Goal: Information Seeking & Learning: Find specific fact

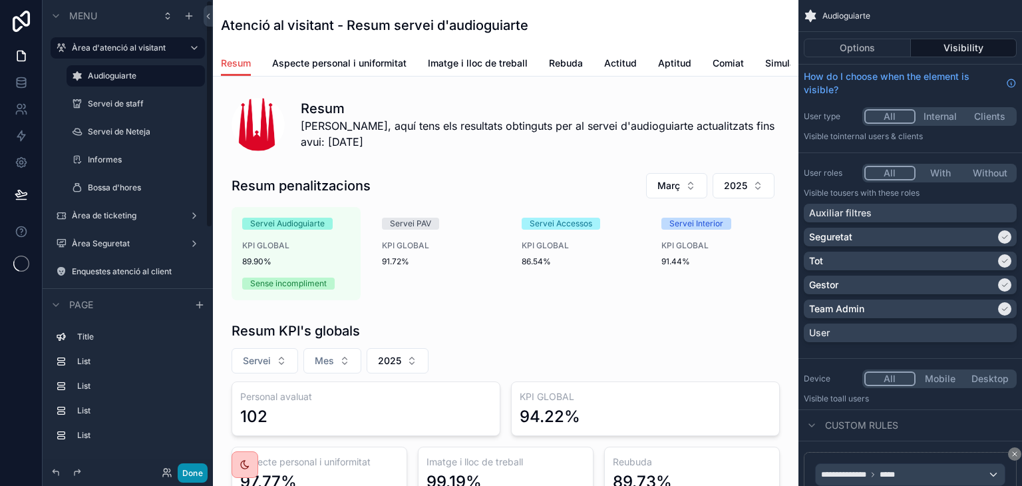
click at [198, 478] on button "Done" at bounding box center [193, 472] width 30 height 19
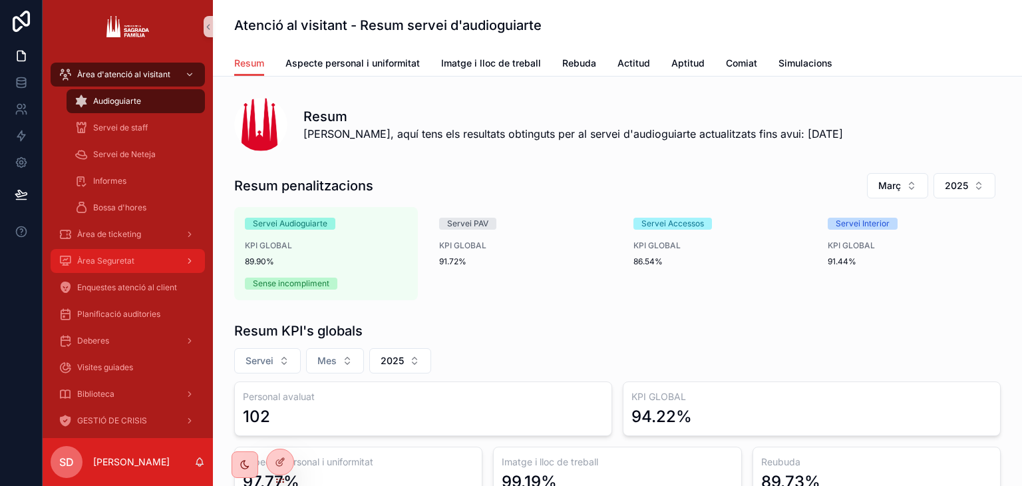
click at [114, 260] on span "Àrea Seguretat" at bounding box center [105, 261] width 57 height 11
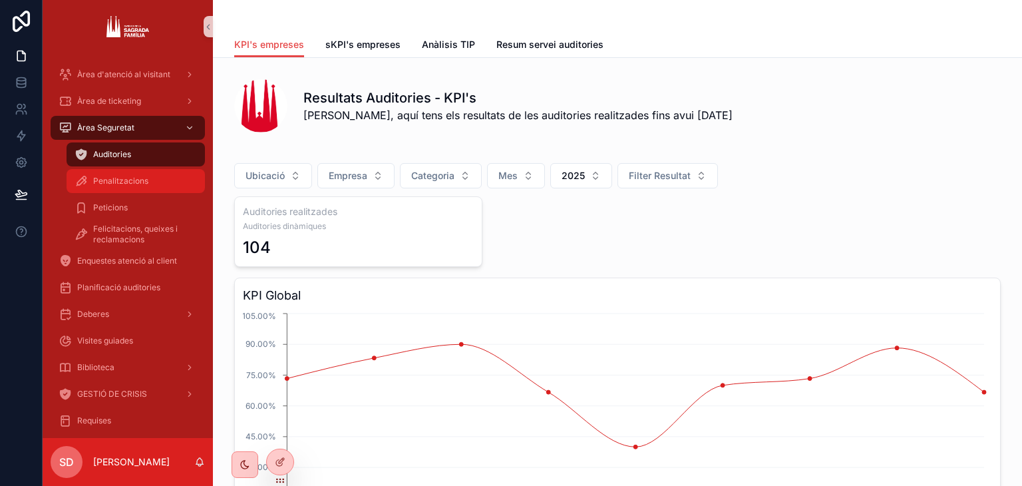
click at [139, 180] on span "Penalitzacions" at bounding box center [120, 181] width 55 height 11
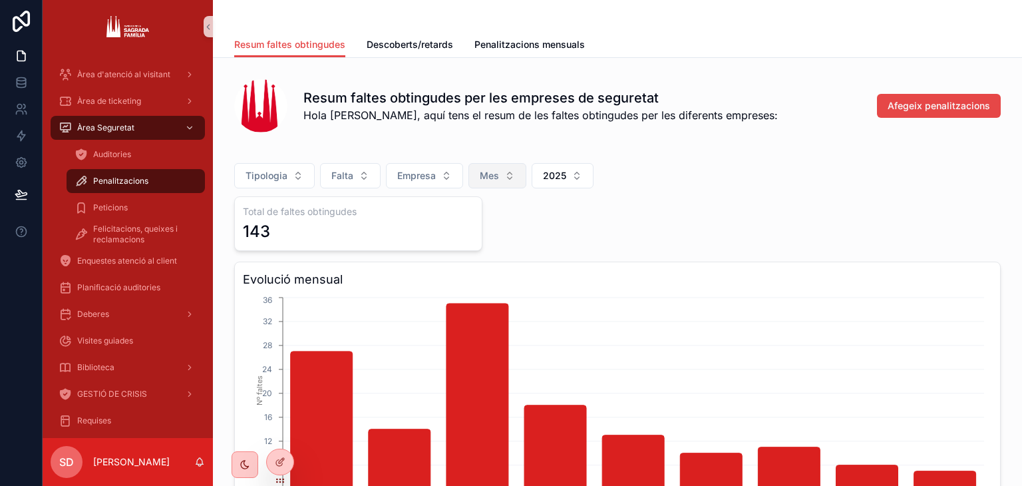
click at [484, 175] on span "Mes" at bounding box center [489, 175] width 19 height 13
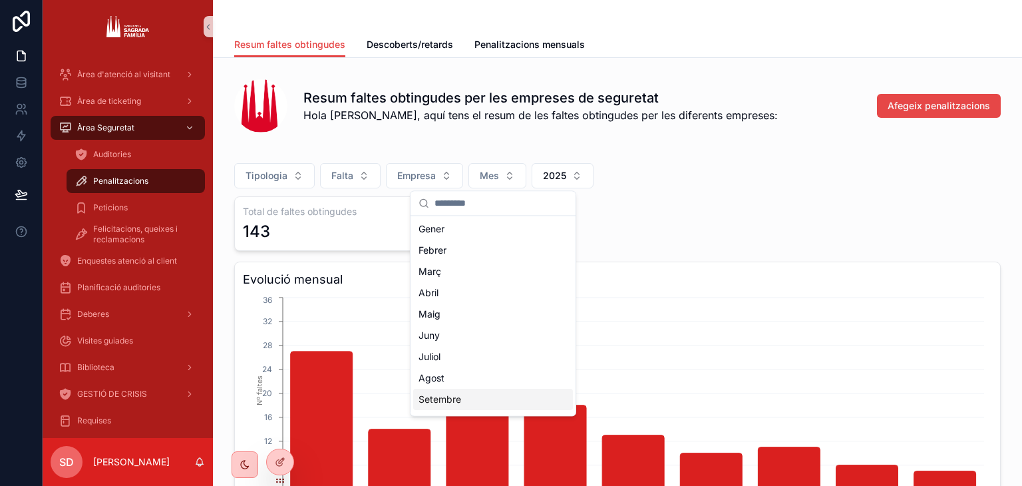
click at [479, 397] on div "Setembre" at bounding box center [493, 399] width 160 height 21
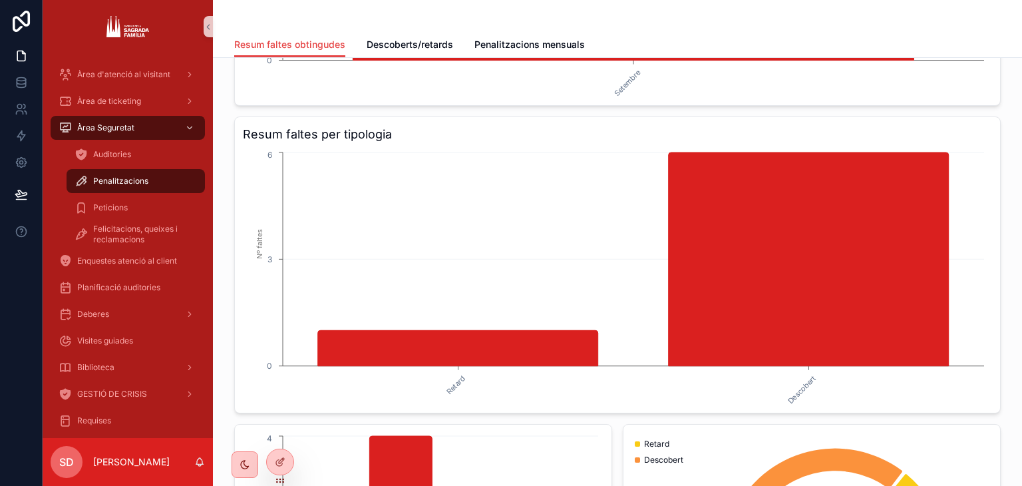
scroll to position [482, 0]
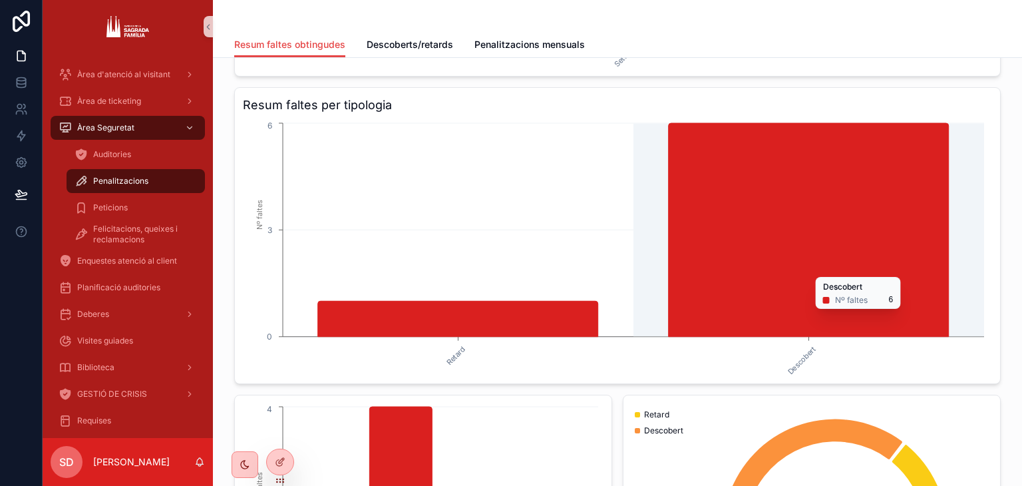
click at [796, 269] on icon "chart" at bounding box center [809, 230] width 280 height 214
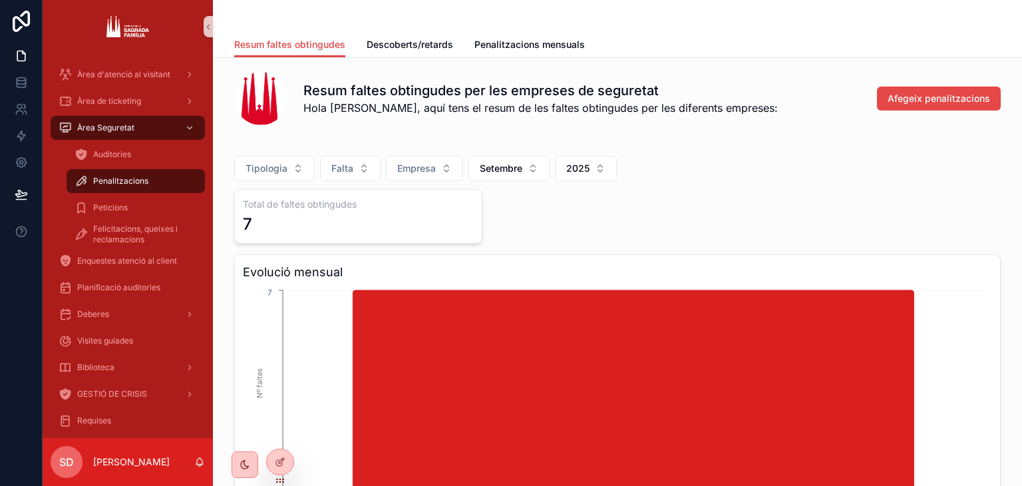
scroll to position [0, 0]
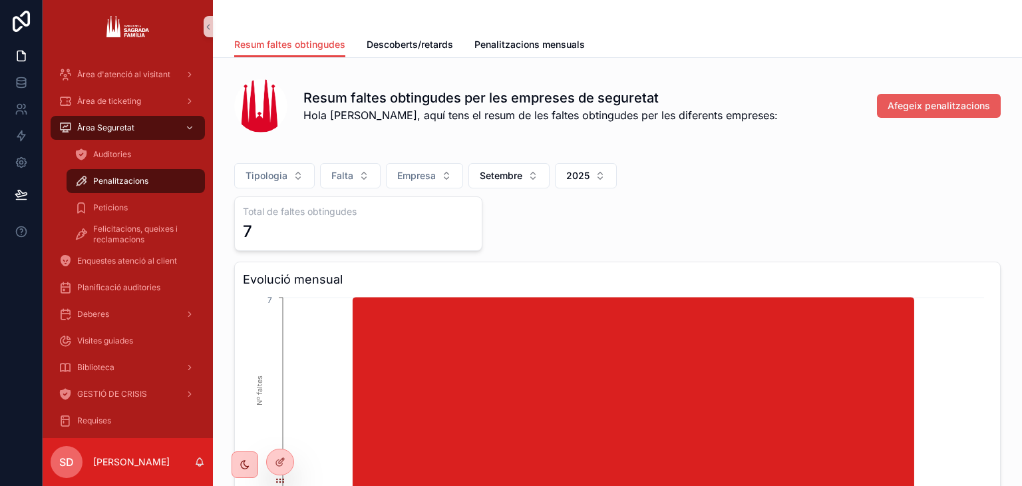
click at [940, 95] on button "Afegeix penalitzacions" at bounding box center [939, 106] width 124 height 24
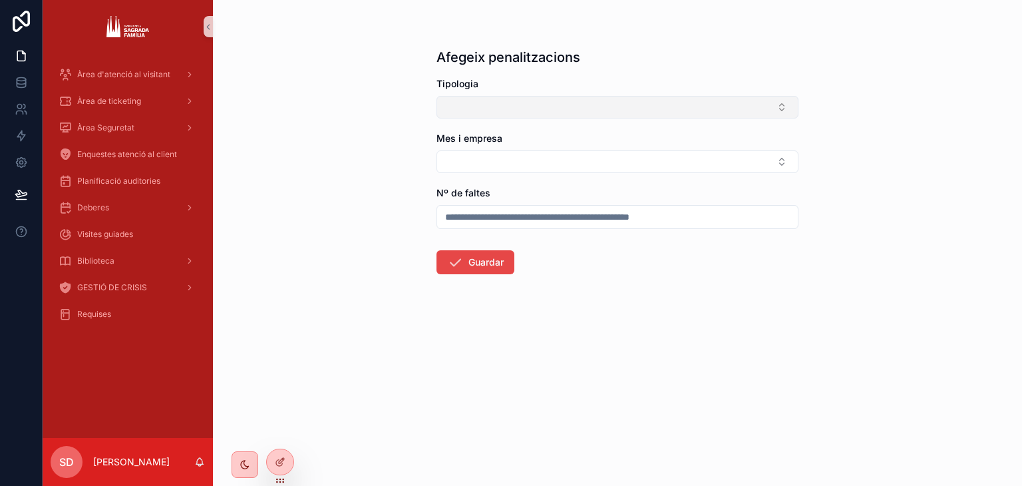
click at [543, 115] on button "Select Button" at bounding box center [618, 107] width 362 height 23
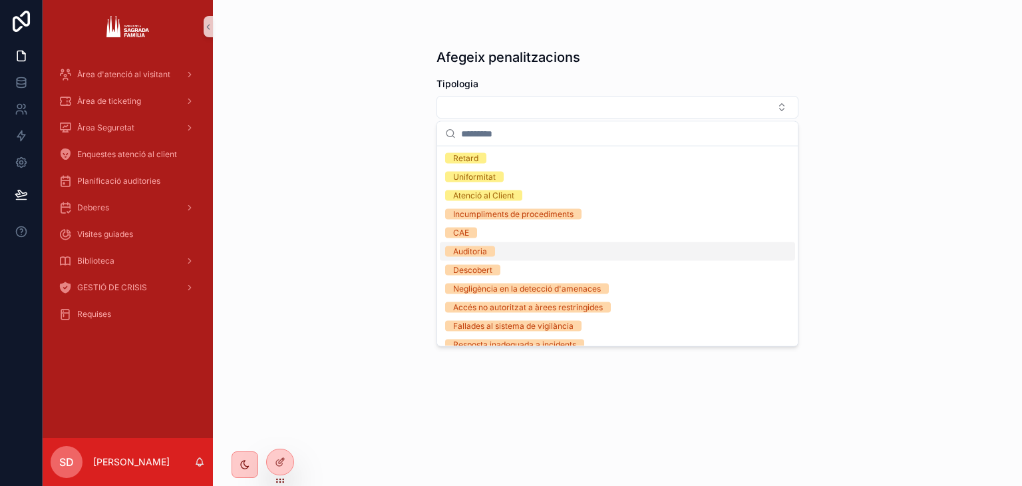
click at [522, 250] on div "Auditoria" at bounding box center [617, 251] width 355 height 19
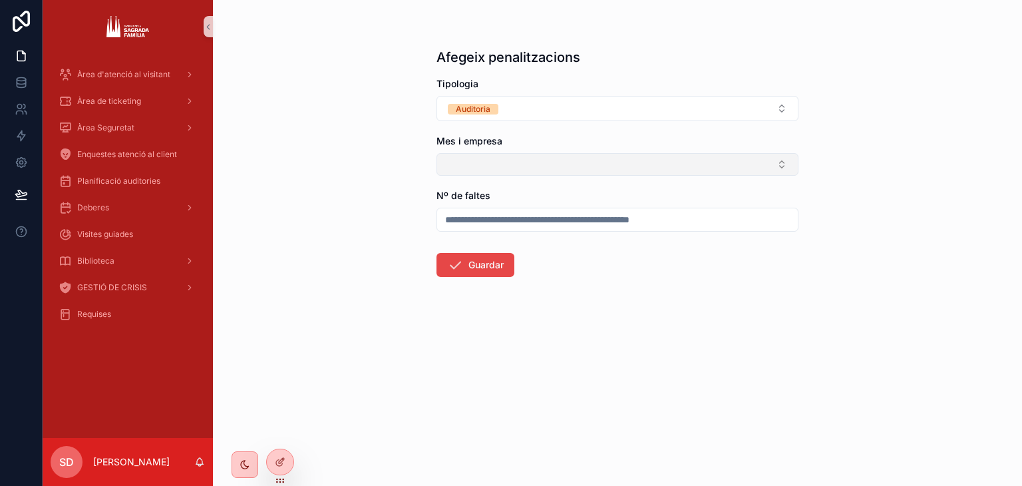
click at [527, 174] on button "Select Button" at bounding box center [618, 164] width 362 height 23
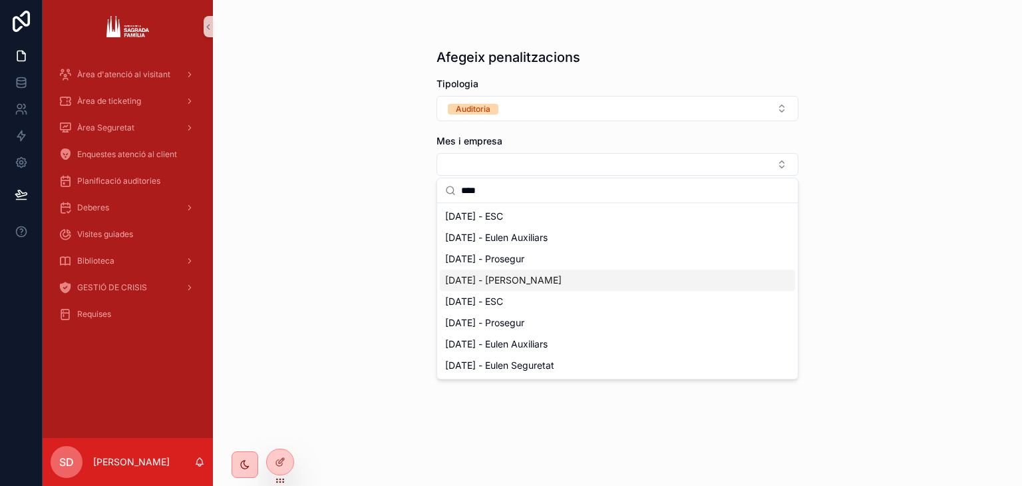
type input "****"
click at [541, 283] on span "[DATE] - [PERSON_NAME]" at bounding box center [503, 280] width 116 height 13
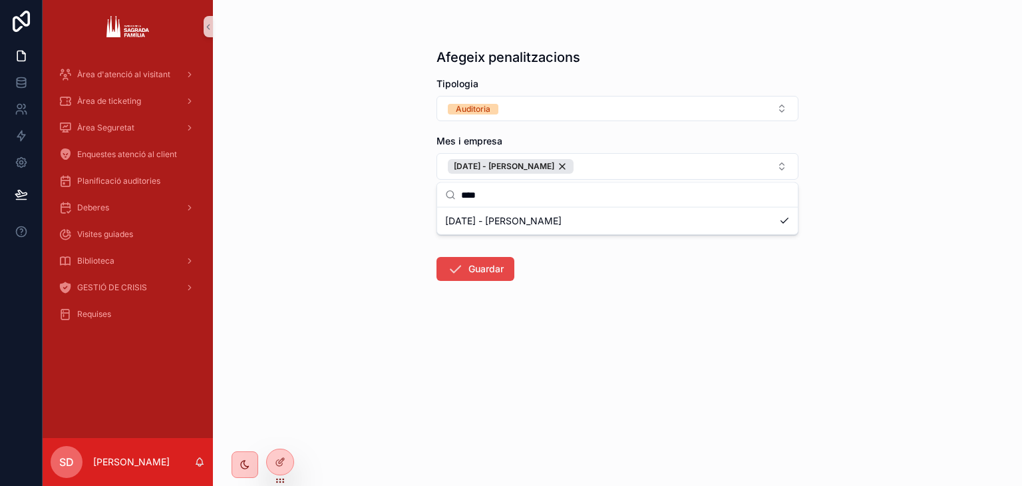
click at [911, 214] on div "Afegeix penalitzacions Tipologia Auditoria Mes i empresa Setembre 25 - Eulen Se…" at bounding box center [617, 243] width 809 height 486
click at [556, 226] on input "scrollable content" at bounding box center [617, 223] width 361 height 19
type input "*"
click at [488, 274] on button "Guardar" at bounding box center [476, 269] width 78 height 24
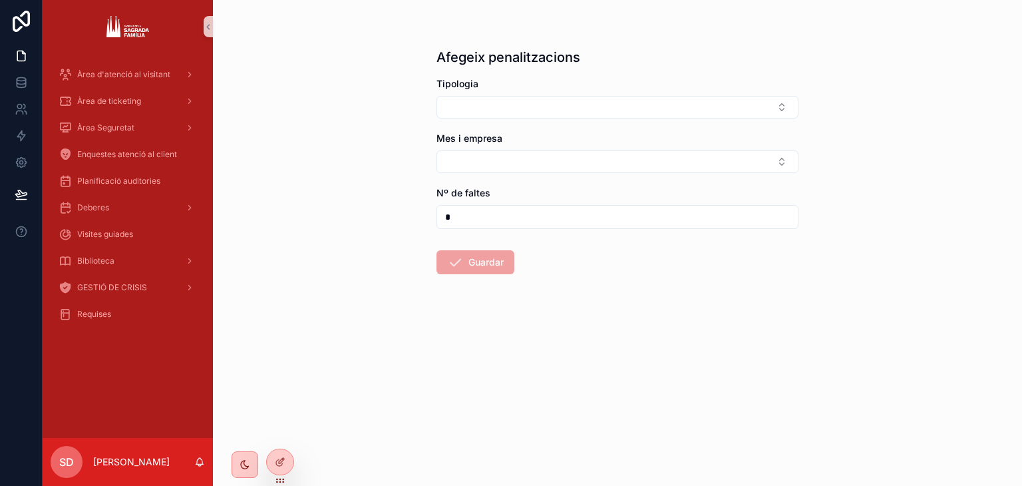
click at [500, 480] on div "Afegeix penalitzacions Tipologia Mes i empresa Nº de faltes * Guardar" at bounding box center [617, 243] width 809 height 486
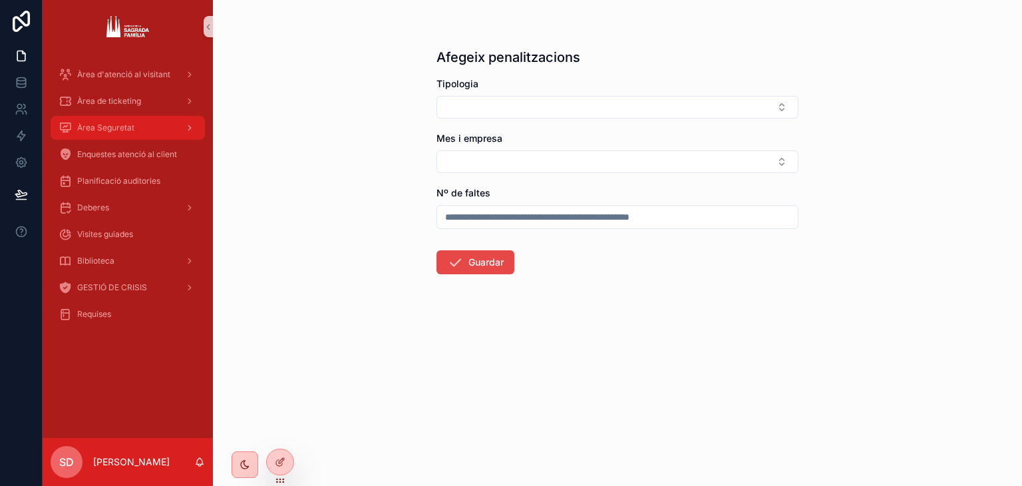
click at [117, 130] on span "Àrea Seguretat" at bounding box center [105, 127] width 57 height 11
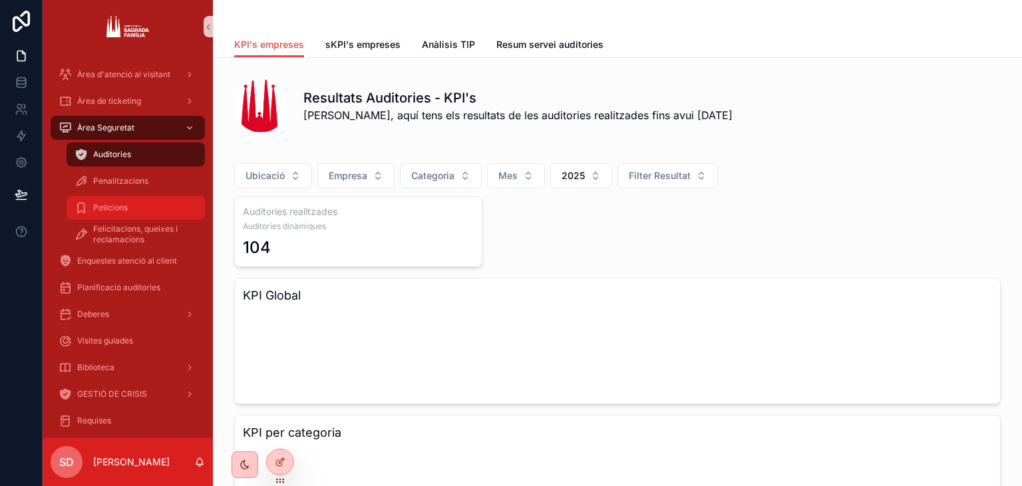
click at [117, 202] on span "Peticions" at bounding box center [110, 207] width 35 height 11
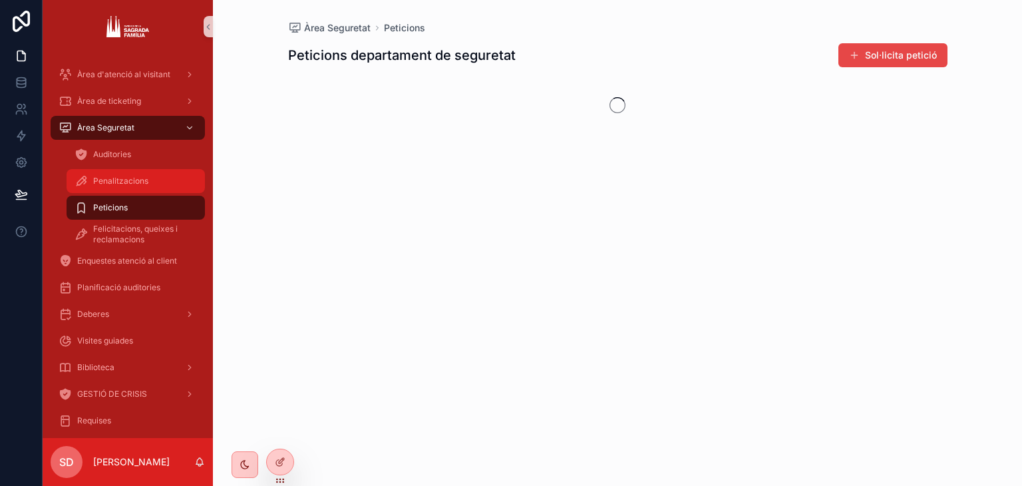
click at [118, 182] on span "Penalitzacions" at bounding box center [120, 181] width 55 height 11
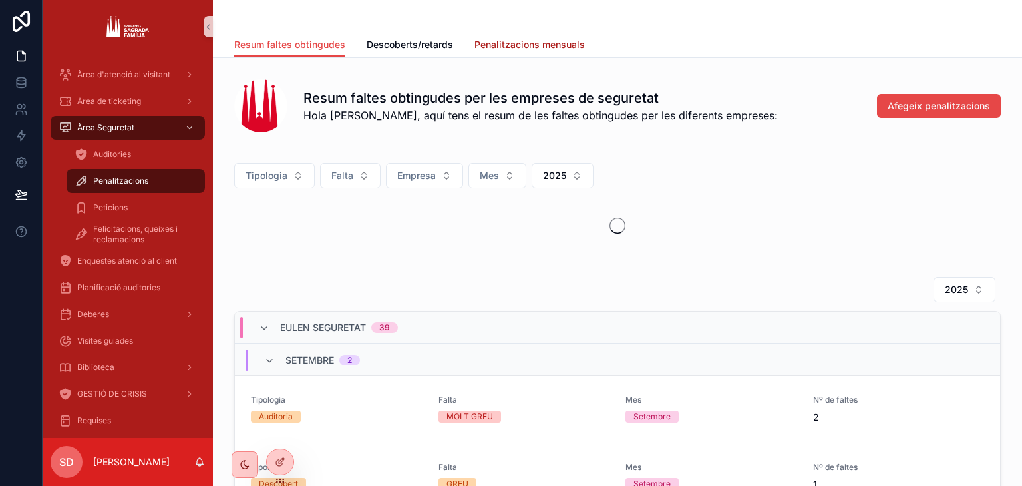
click at [543, 41] on span "Penalitzacions mensuals" at bounding box center [529, 44] width 110 height 13
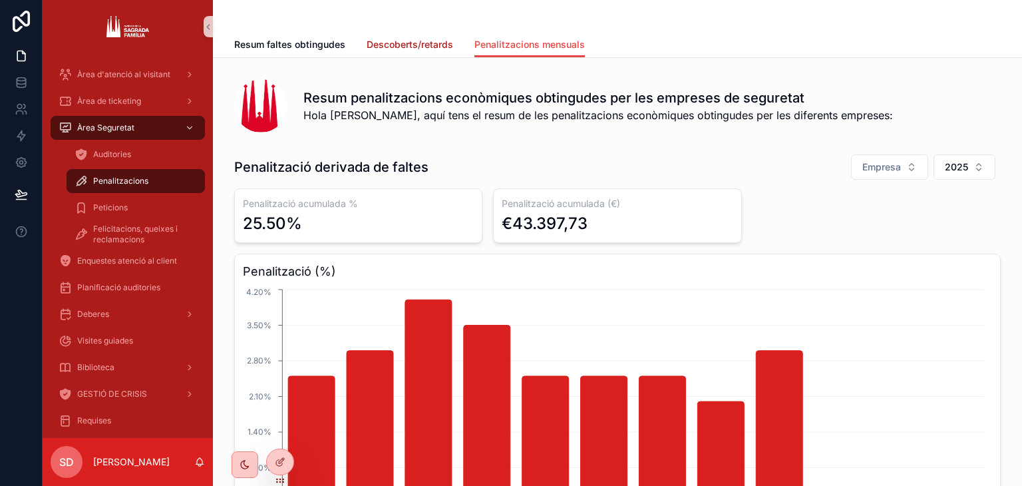
click at [443, 37] on link "Descoberts/retards" at bounding box center [410, 46] width 87 height 27
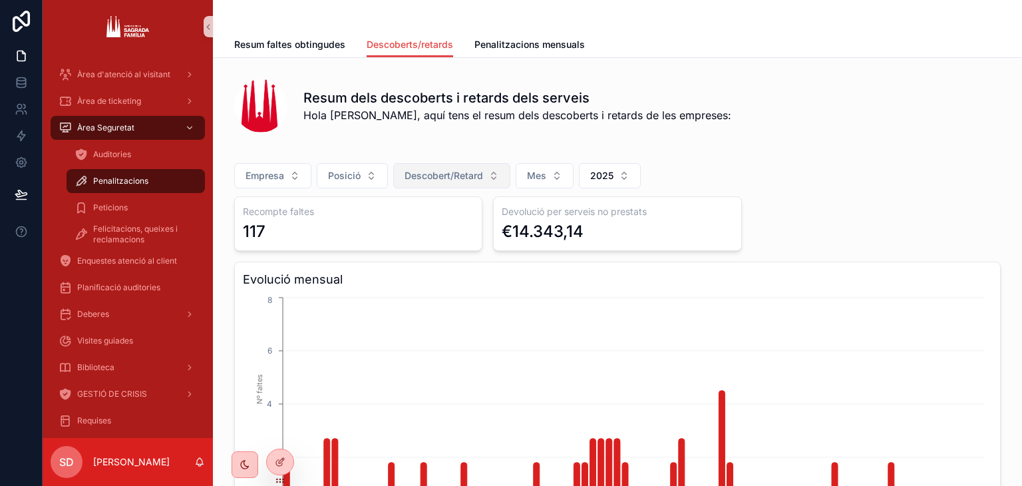
click at [480, 182] on button "Descobert/Retard" at bounding box center [451, 175] width 117 height 25
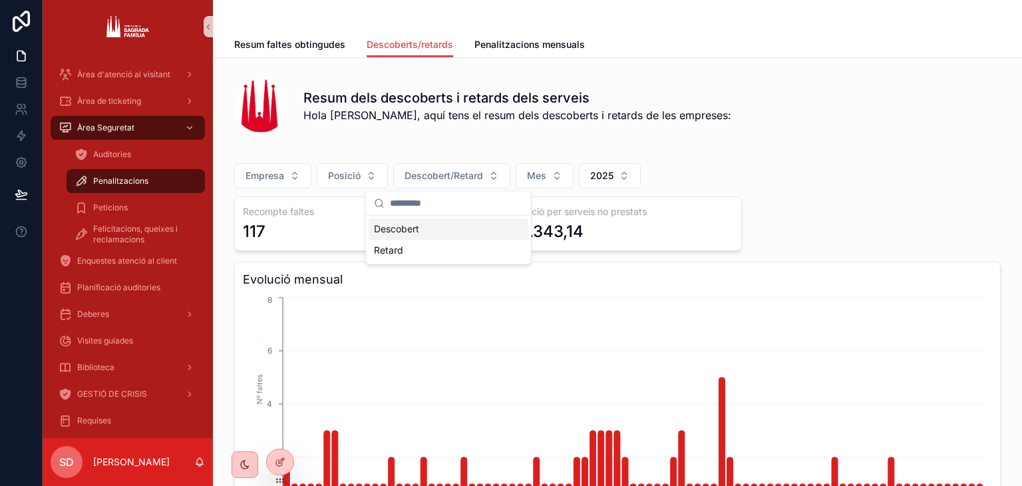
click at [463, 229] on div "Descobert" at bounding box center [449, 228] width 160 height 21
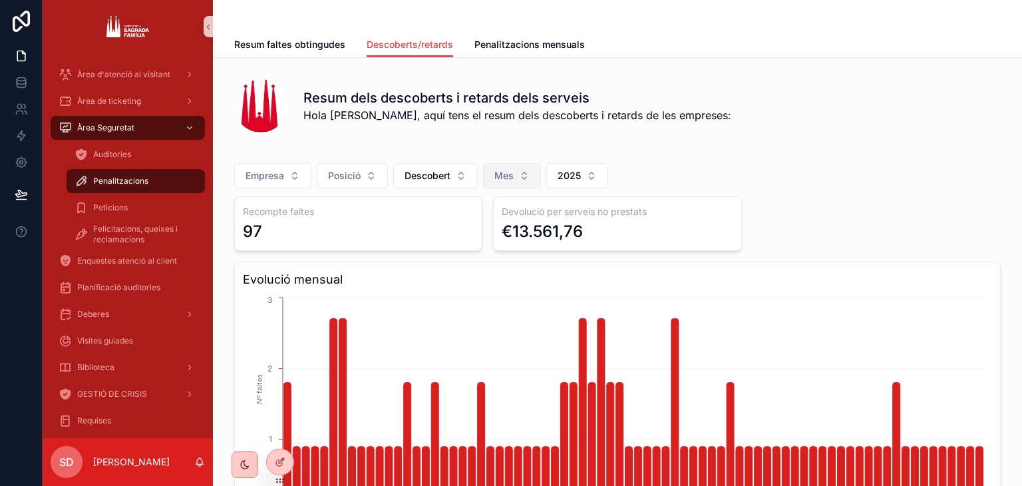
click at [508, 182] on span "Mes" at bounding box center [503, 175] width 19 height 13
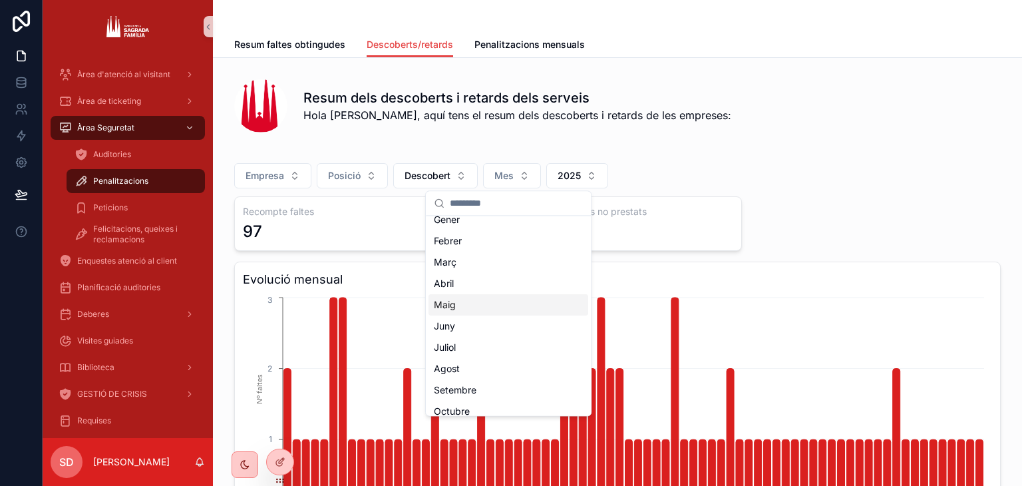
scroll to position [11, 0]
click at [498, 395] on div "Setembre" at bounding box center [509, 388] width 160 height 21
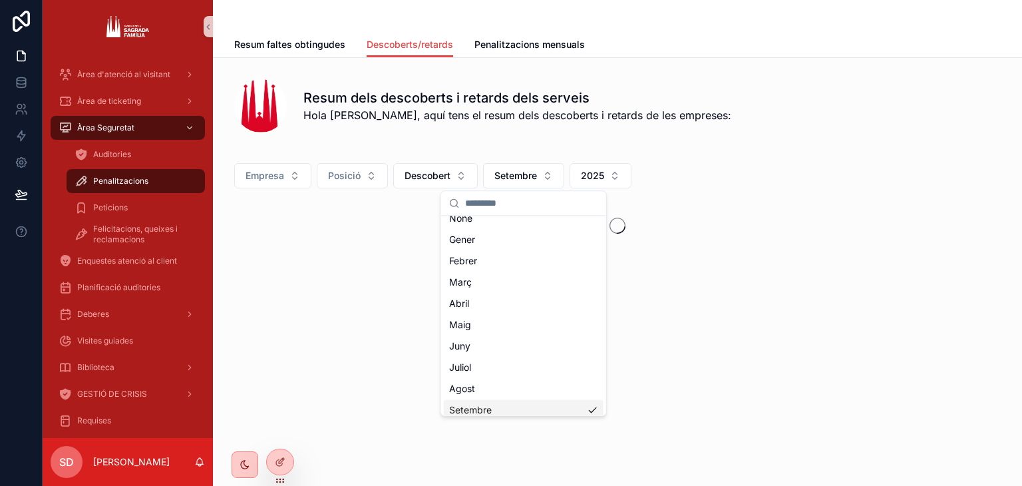
scroll to position [32, 0]
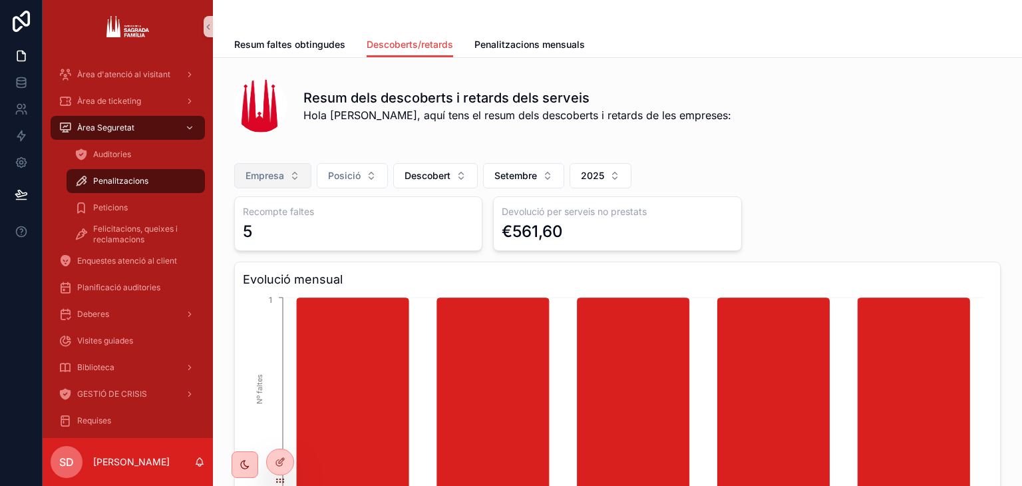
click at [287, 176] on button "Empresa" at bounding box center [272, 175] width 77 height 25
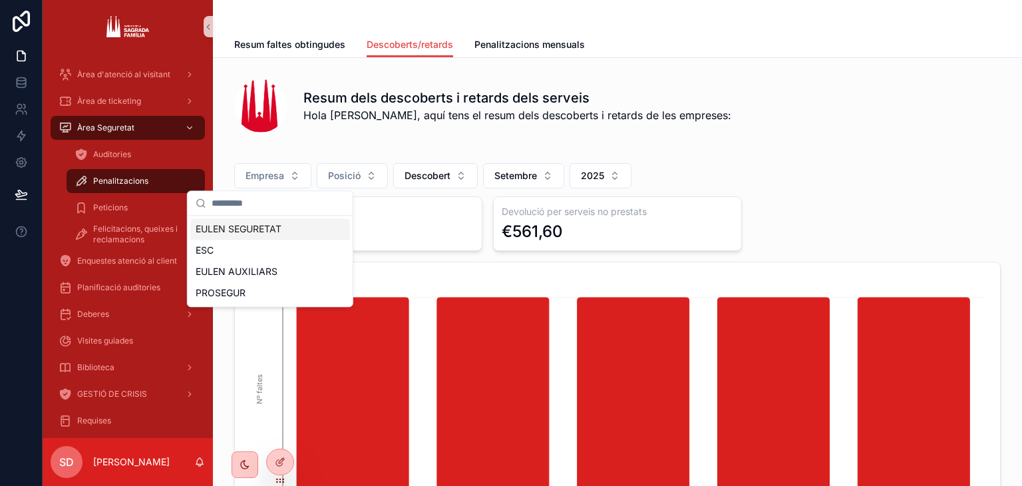
click at [256, 231] on div "EULEN SEGURETAT" at bounding box center [270, 228] width 160 height 21
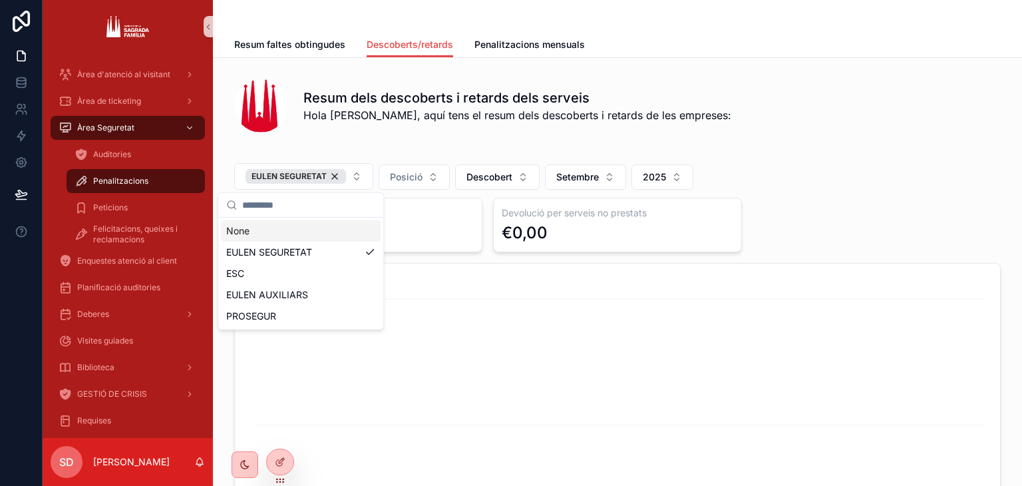
click at [785, 124] on div "Resum dels descoberts i retards dels serveis Hola [PERSON_NAME], aquí tens el r…" at bounding box center [617, 105] width 767 height 53
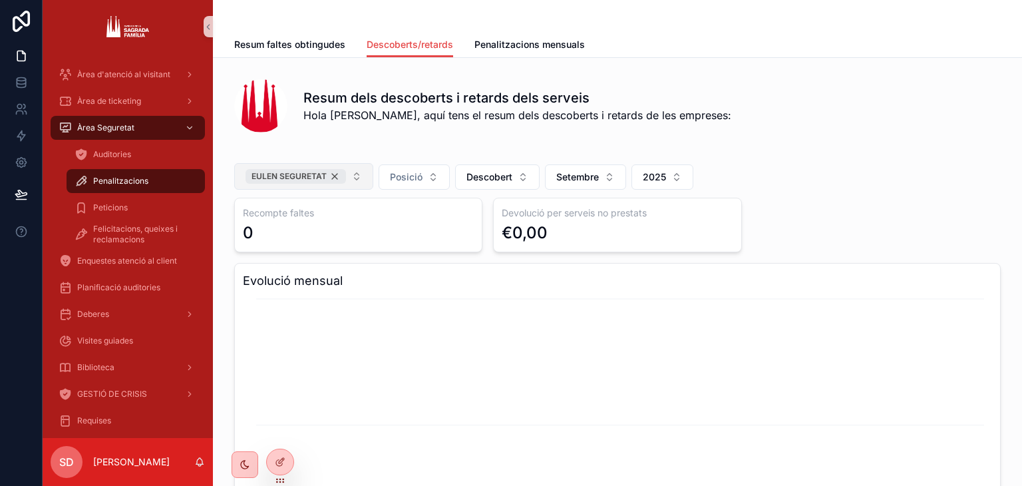
click at [328, 177] on div "EULEN SEGURETAT" at bounding box center [296, 176] width 100 height 15
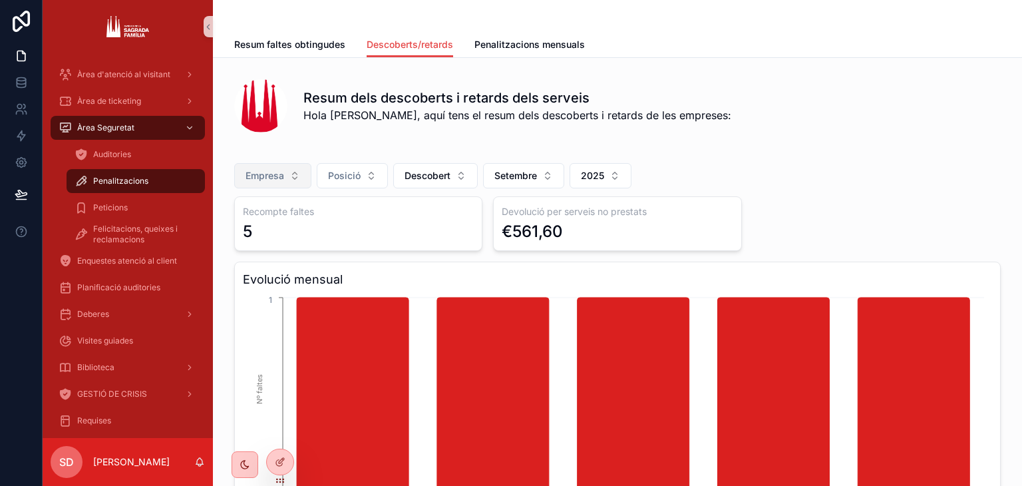
click at [267, 176] on span "Empresa" at bounding box center [265, 175] width 39 height 13
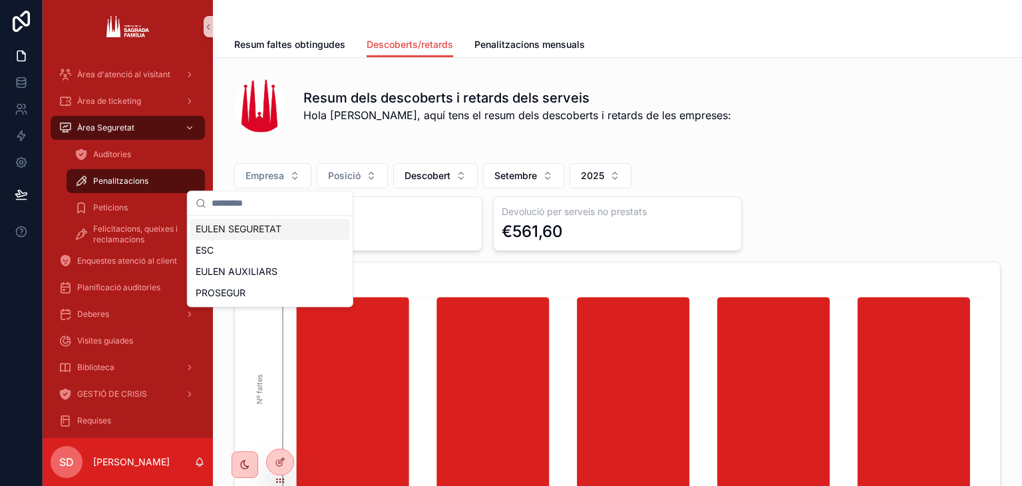
click at [260, 224] on div "EULEN SEGURETAT" at bounding box center [270, 228] width 160 height 21
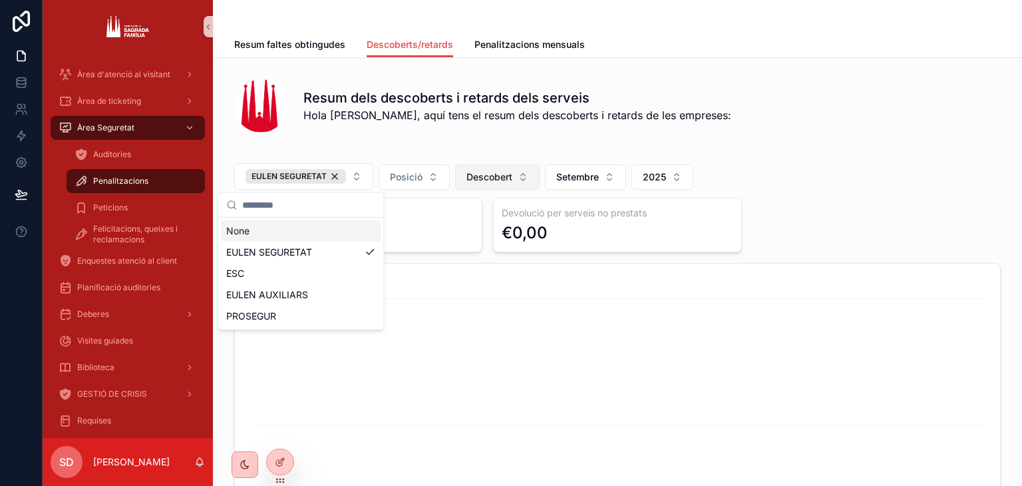
click at [485, 178] on span "Descobert" at bounding box center [489, 176] width 46 height 13
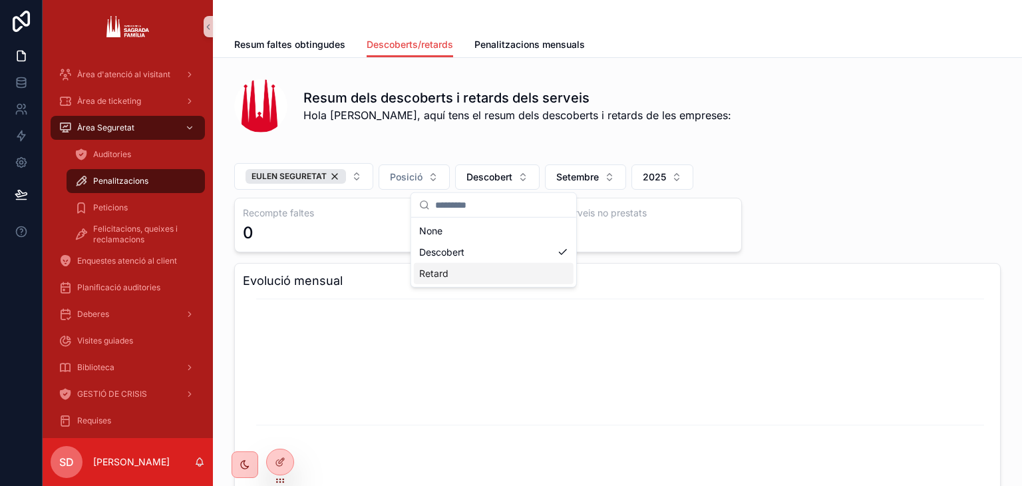
click at [474, 272] on div "Retard" at bounding box center [494, 273] width 160 height 21
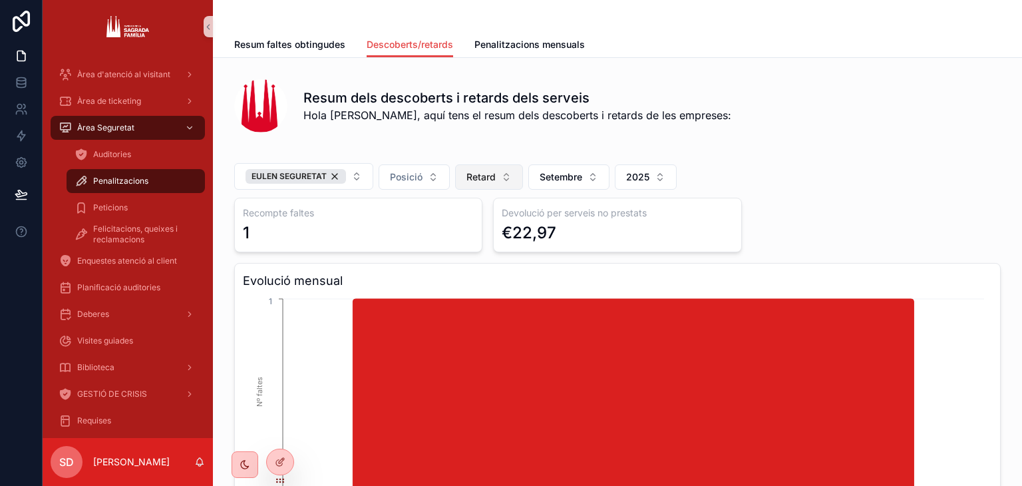
click at [492, 184] on button "Retard" at bounding box center [489, 176] width 68 height 25
click at [455, 259] on div "Descobert" at bounding box center [485, 252] width 160 height 21
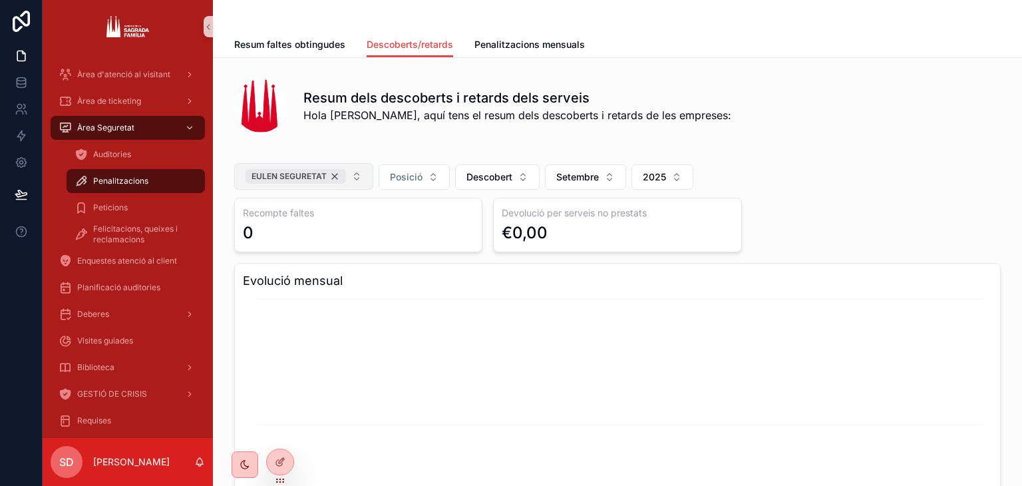
click at [328, 178] on div "EULEN SEGURETAT" at bounding box center [296, 176] width 100 height 15
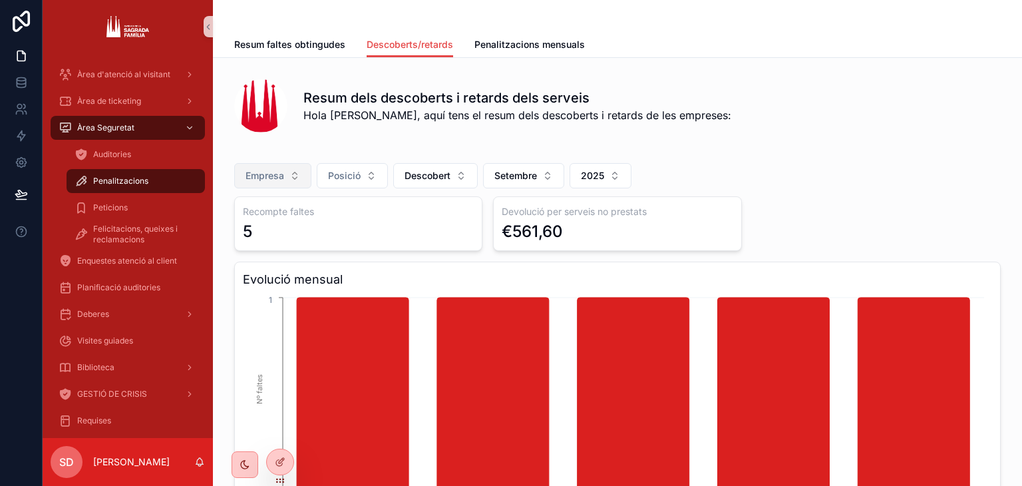
click at [254, 173] on span "Empresa" at bounding box center [265, 175] width 39 height 13
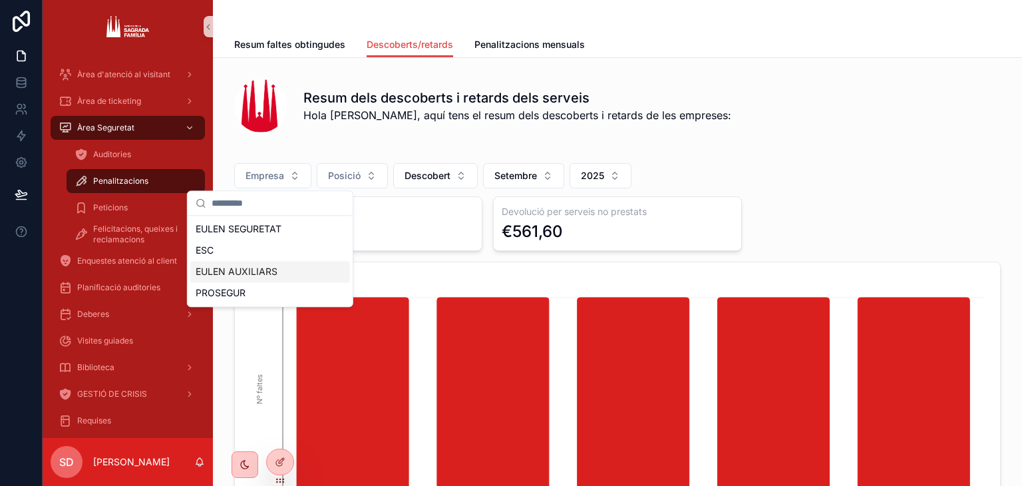
click at [249, 270] on div "EULEN AUXILIARS" at bounding box center [270, 271] width 160 height 21
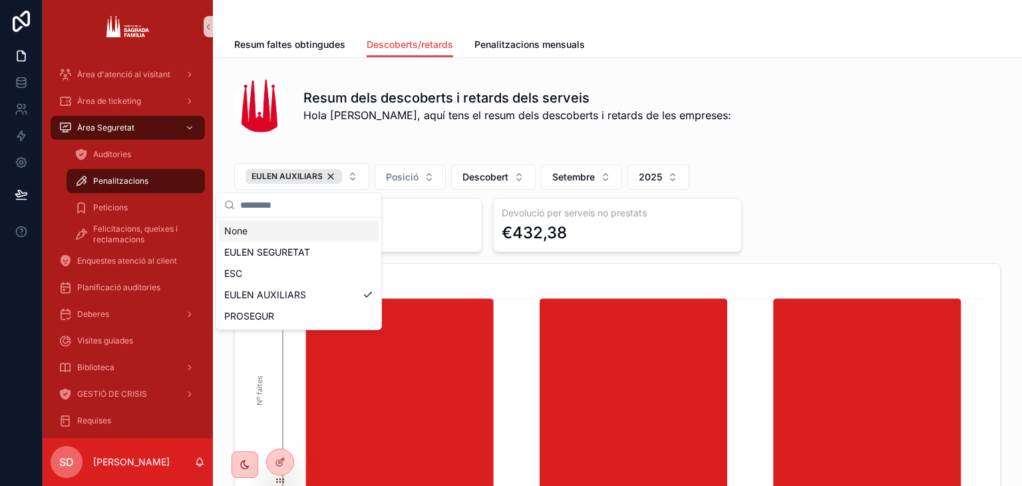
click at [655, 120] on span "Hola [PERSON_NAME], aquí tens el resum dels descoberts i retards de les emprese…" at bounding box center [517, 115] width 428 height 16
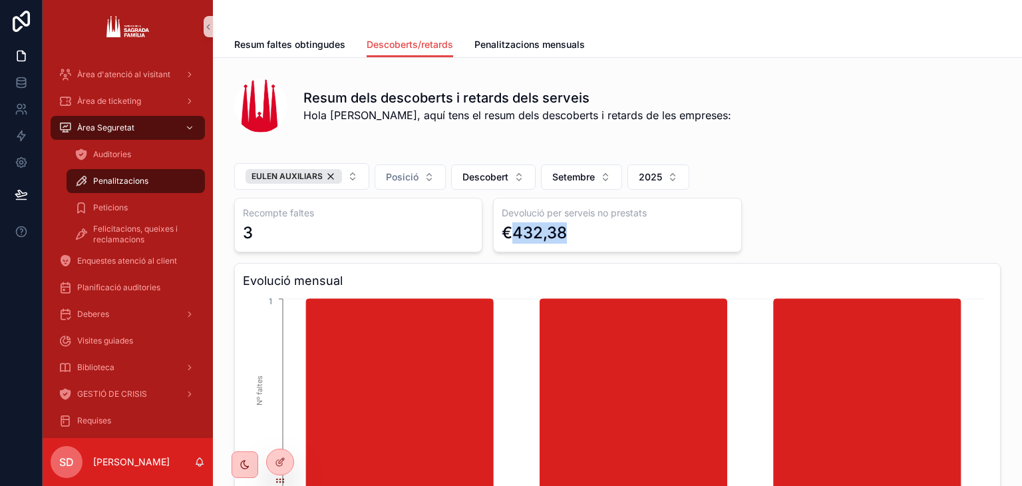
drag, startPoint x: 568, startPoint y: 229, endPoint x: 510, endPoint y: 227, distance: 57.9
click at [510, 227] on div "€432,38" at bounding box center [617, 232] width 231 height 21
copy div "432,38"
click at [508, 176] on button "Descobert" at bounding box center [493, 176] width 85 height 25
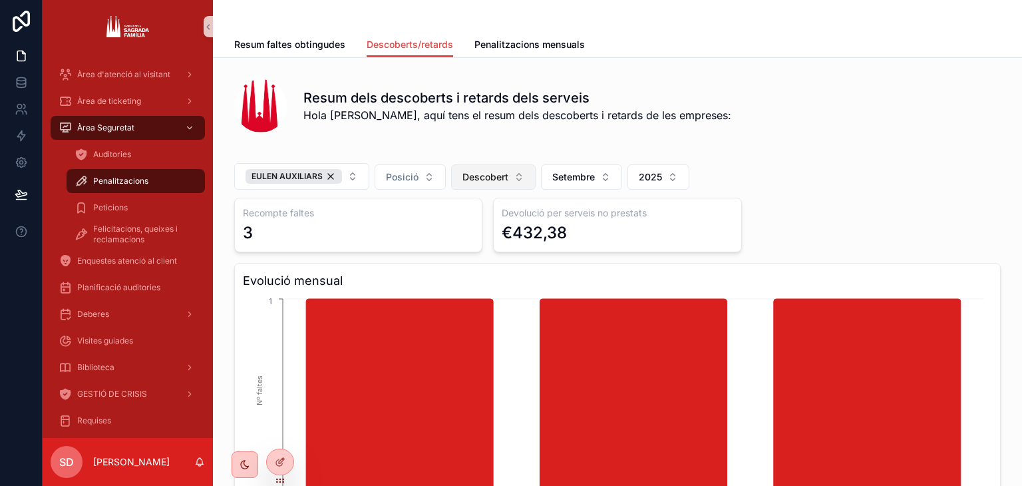
click at [508, 176] on button "Descobert" at bounding box center [493, 176] width 85 height 25
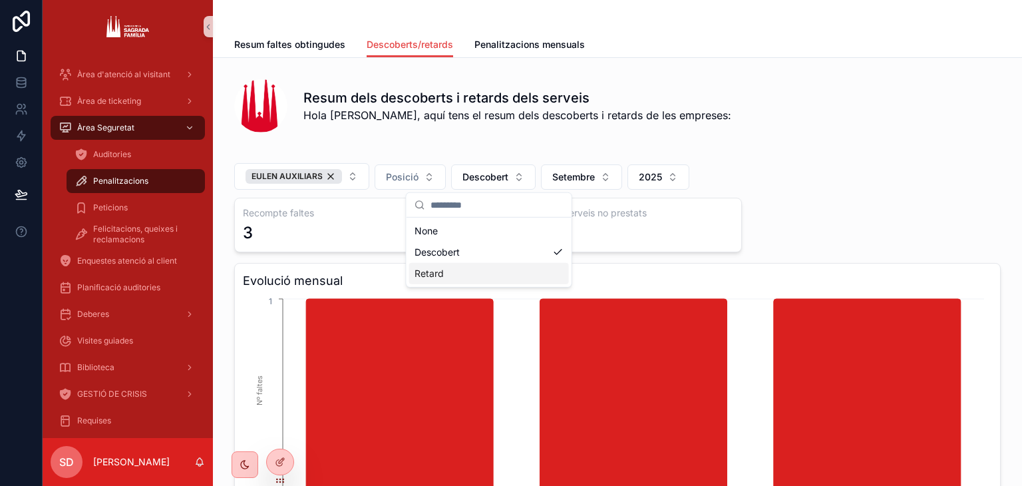
click at [504, 263] on div "Retard" at bounding box center [489, 273] width 160 height 21
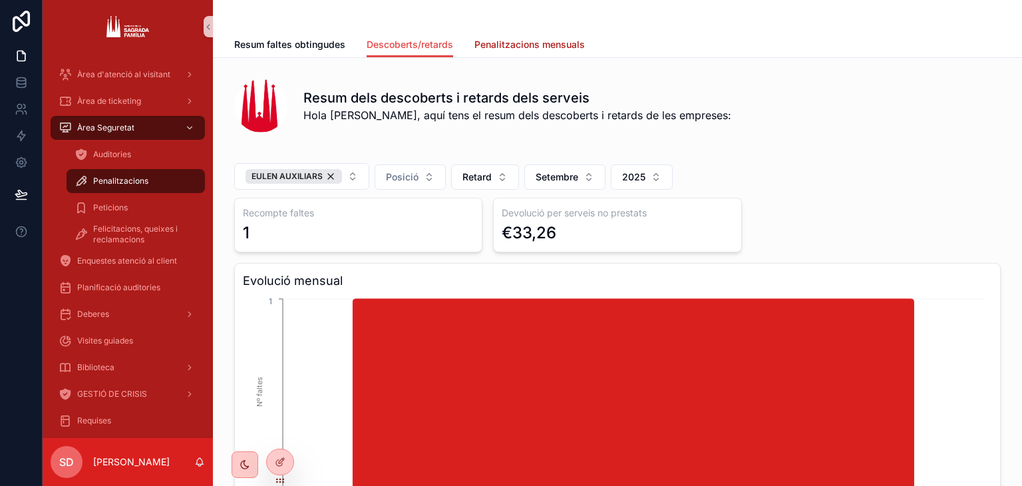
click at [508, 40] on span "Penalitzacions mensuals" at bounding box center [529, 44] width 110 height 13
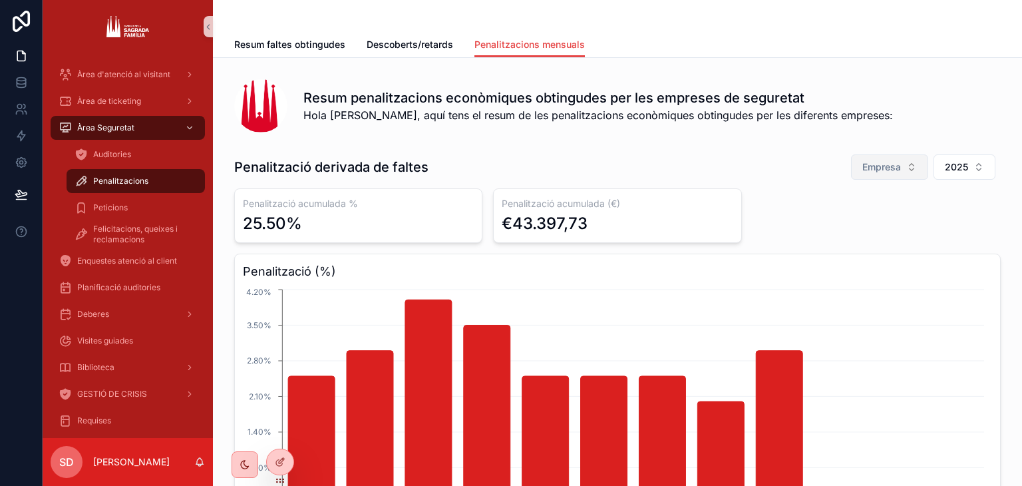
click at [898, 178] on button "Empresa" at bounding box center [889, 166] width 77 height 25
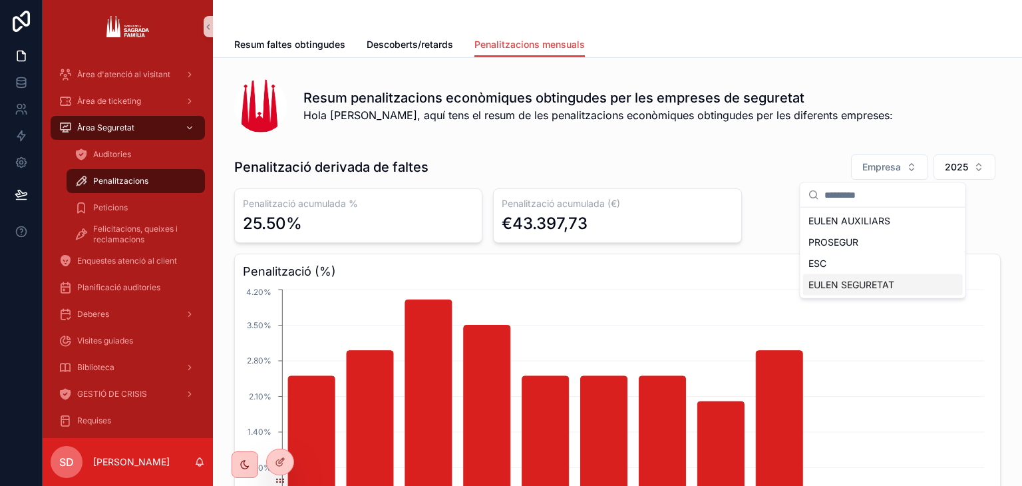
click at [861, 285] on div "EULEN SEGURETAT" at bounding box center [883, 284] width 160 height 21
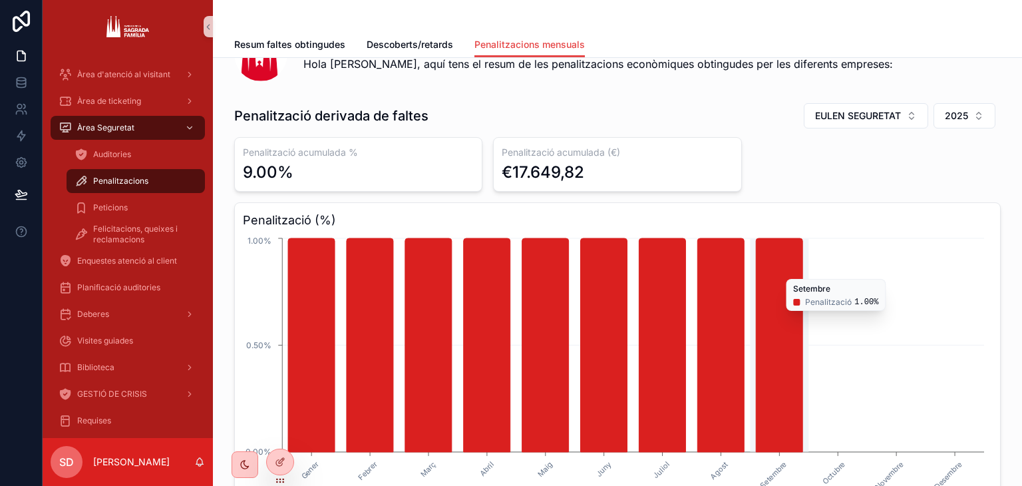
scroll to position [51, 0]
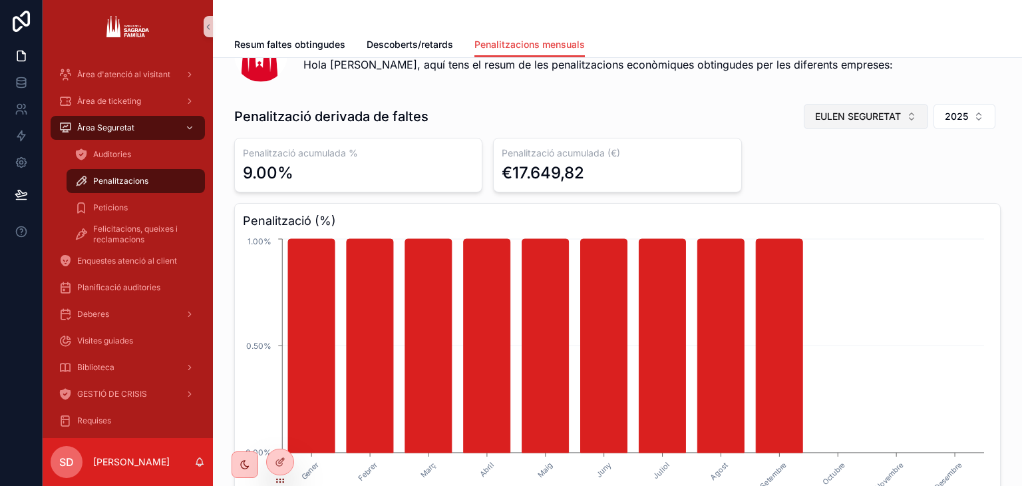
click at [846, 125] on button "EULEN SEGURETAT" at bounding box center [866, 116] width 124 height 25
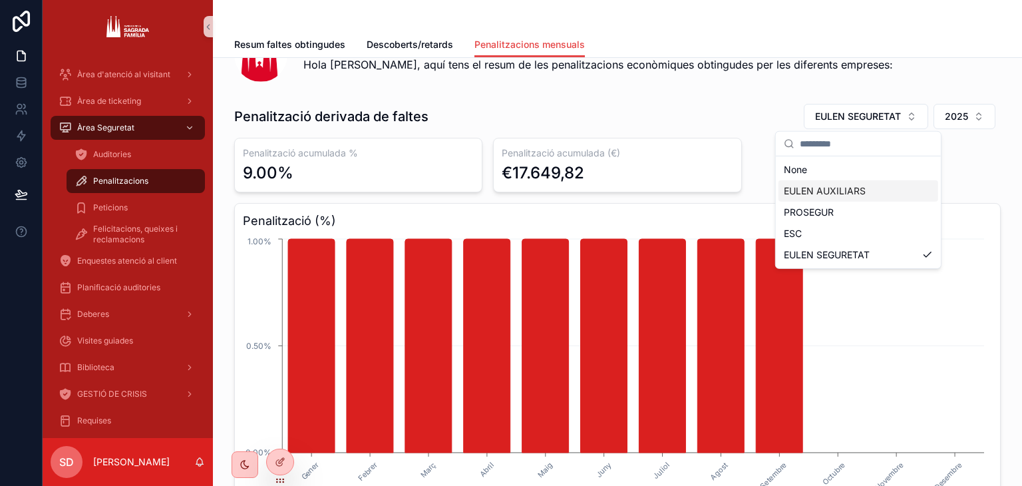
click at [852, 200] on div "EULEN AUXILIARS" at bounding box center [859, 190] width 160 height 21
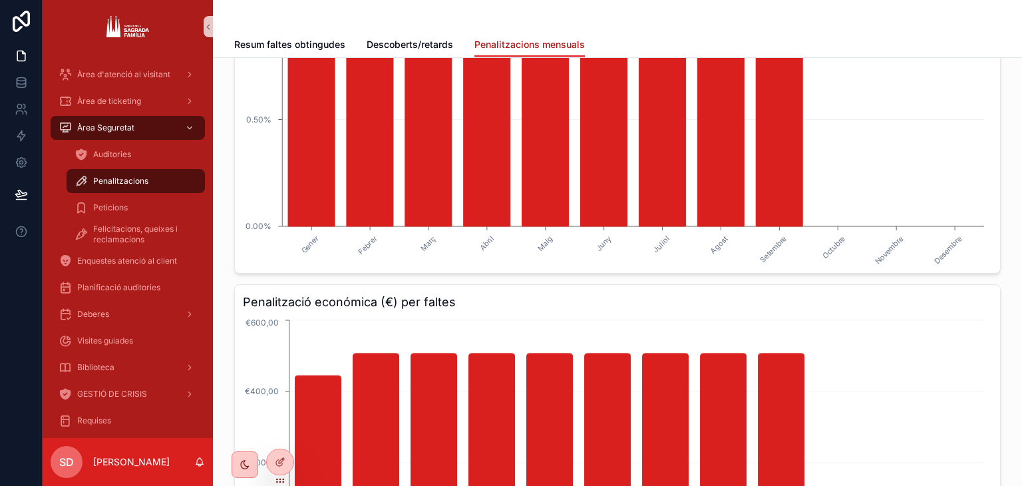
scroll to position [260, 0]
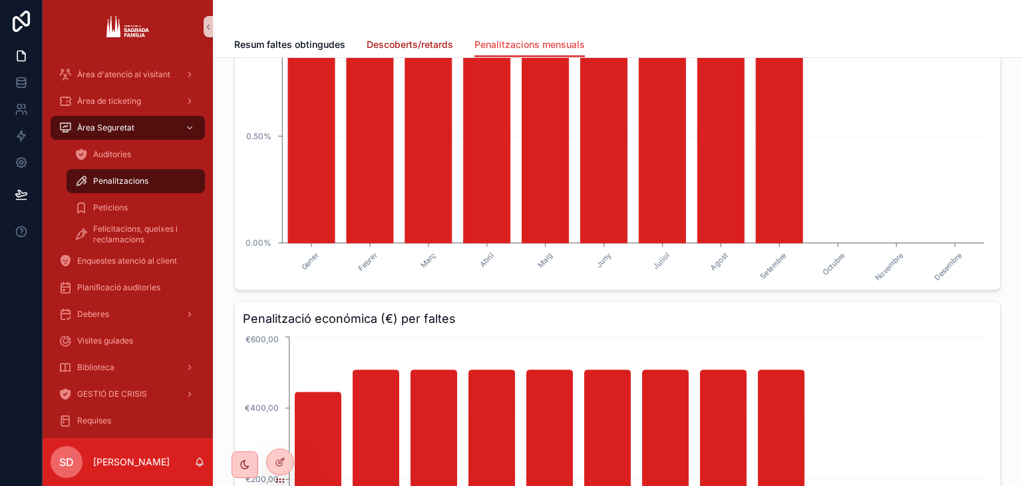
click at [398, 47] on span "Descoberts/retards" at bounding box center [410, 44] width 87 height 13
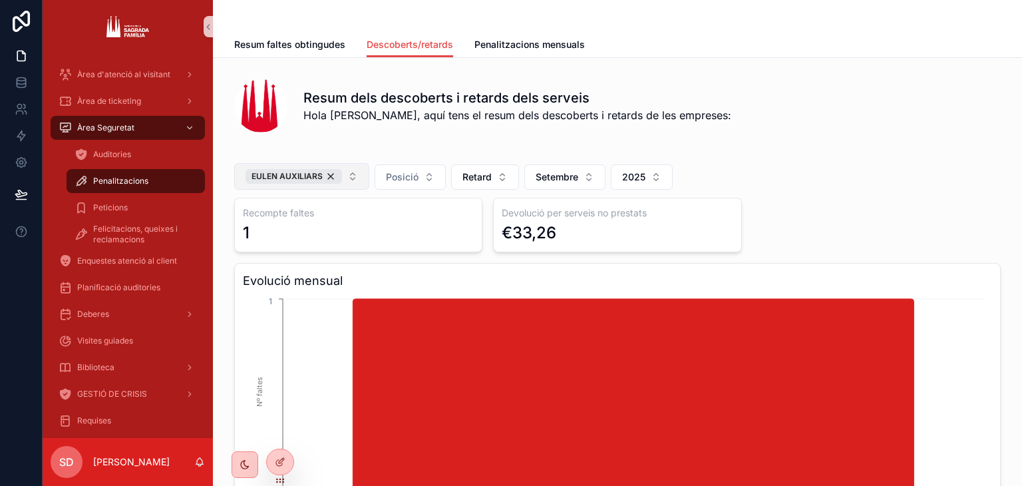
click at [337, 186] on button "EULEN AUXILIARS" at bounding box center [301, 176] width 135 height 27
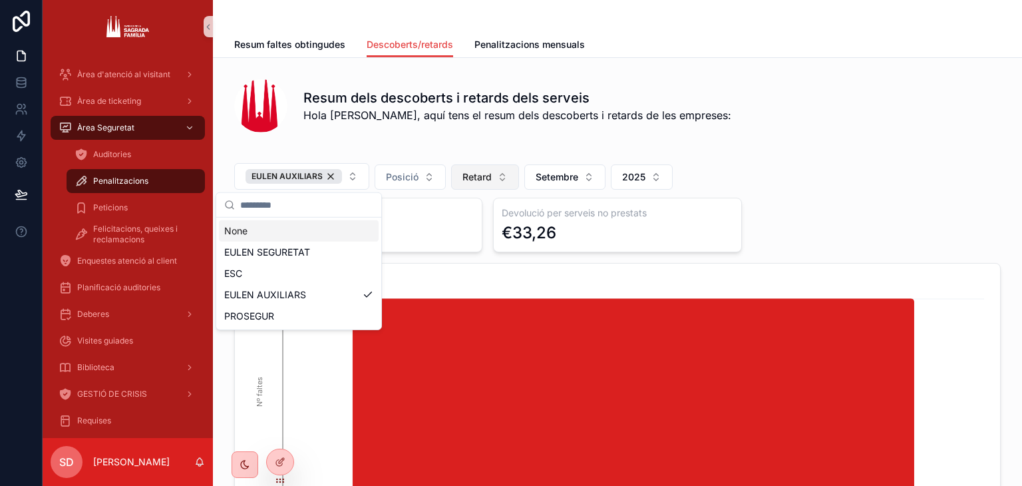
click at [489, 179] on button "Retard" at bounding box center [485, 176] width 68 height 25
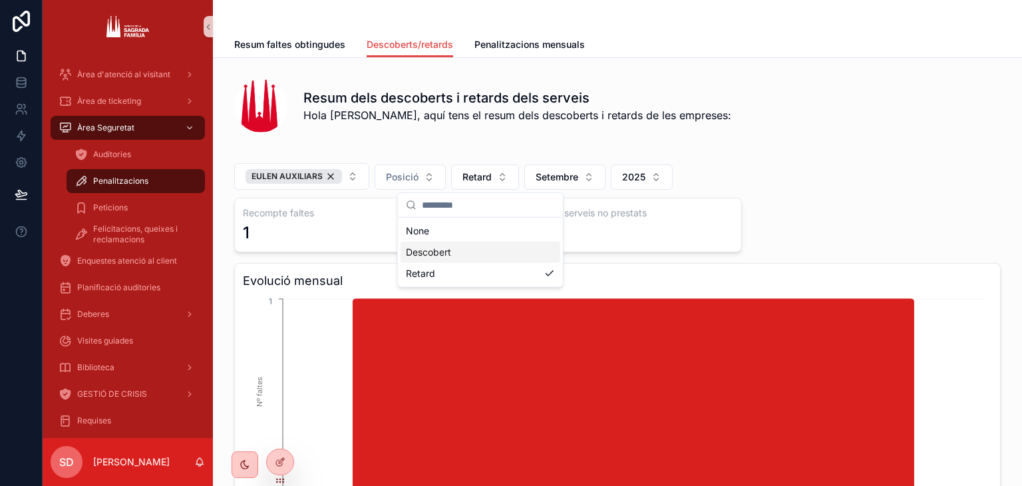
click at [456, 259] on div "Descobert" at bounding box center [481, 252] width 160 height 21
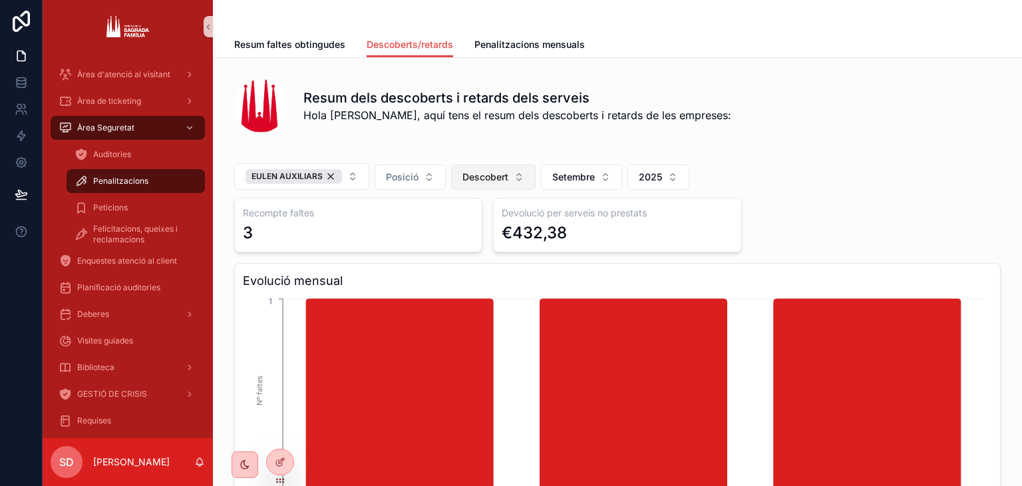
click at [476, 176] on span "Descobert" at bounding box center [486, 176] width 46 height 13
click at [952, 48] on div "Resum faltes obtingudes Descoberts/retards Penalitzacions mensuals" at bounding box center [617, 44] width 767 height 25
click at [451, 179] on button "Descobert" at bounding box center [493, 176] width 85 height 25
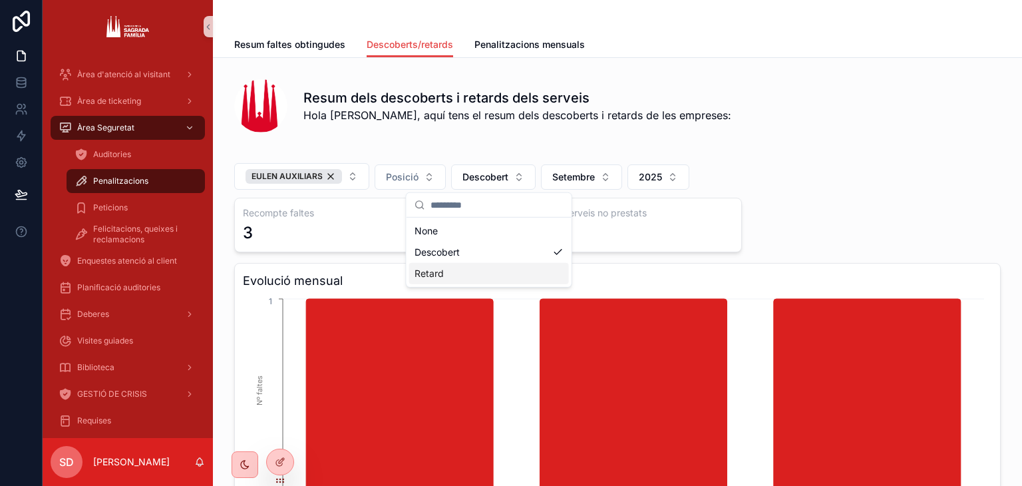
click at [485, 272] on div "Retard" at bounding box center [489, 273] width 160 height 21
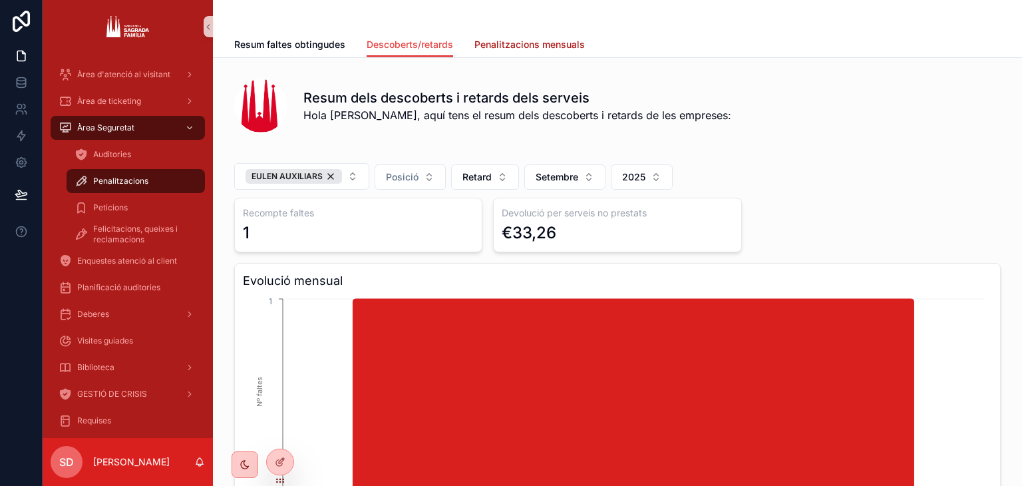
click at [540, 49] on span "Penalitzacions mensuals" at bounding box center [529, 44] width 110 height 13
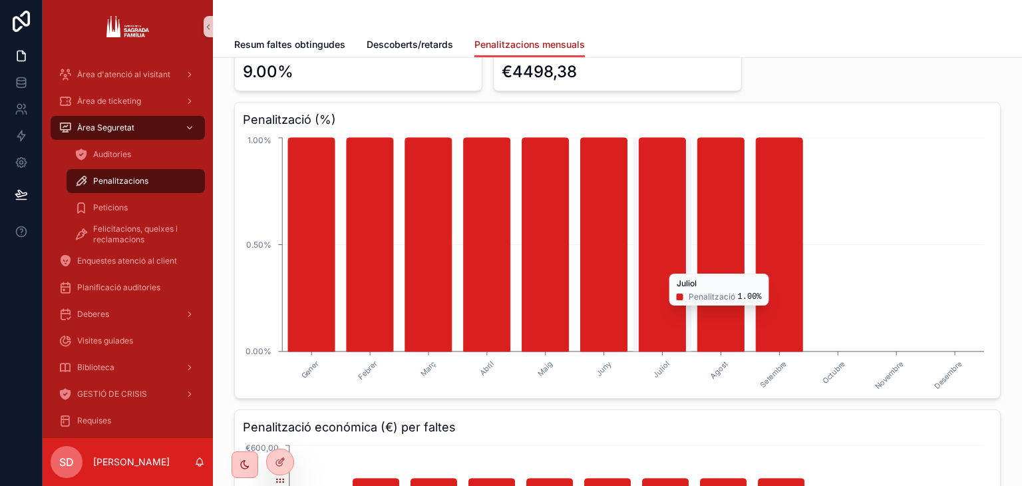
scroll to position [150, 0]
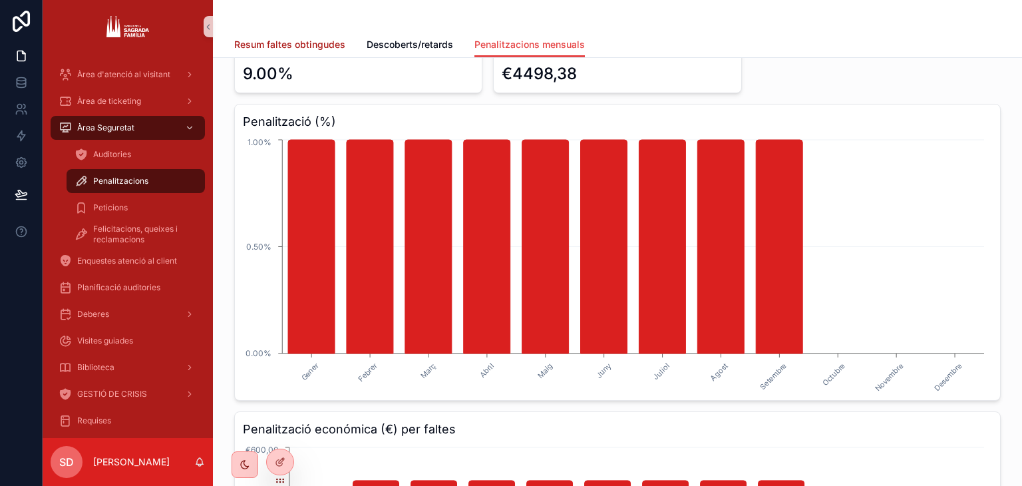
click at [306, 35] on link "Resum faltes obtingudes" at bounding box center [289, 46] width 111 height 27
click at [317, 41] on span "Resum faltes obtingudes" at bounding box center [289, 44] width 111 height 13
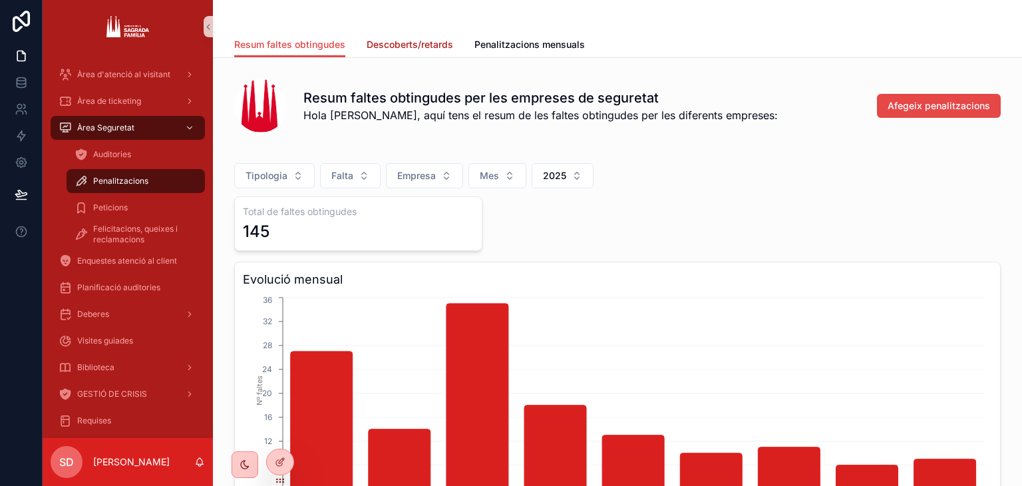
click at [414, 46] on span "Descoberts/retards" at bounding box center [410, 44] width 87 height 13
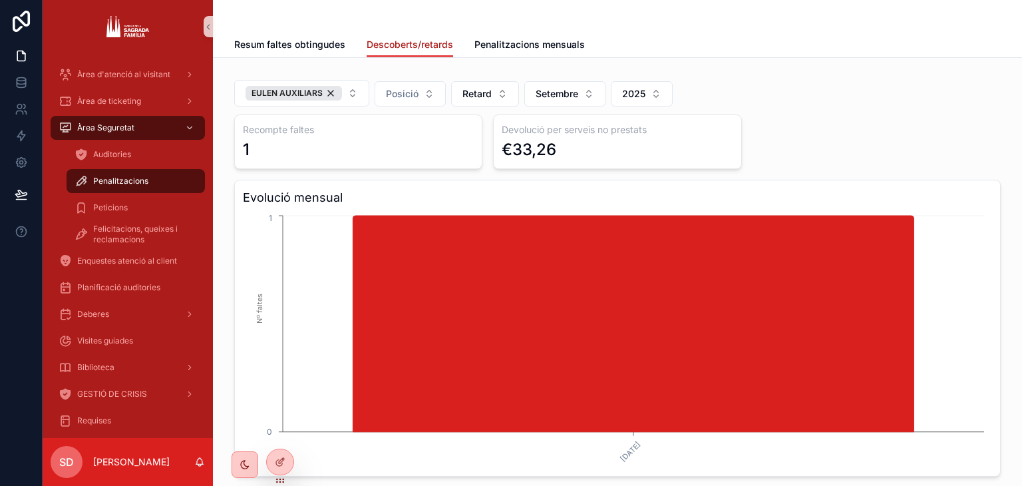
scroll to position [29, 0]
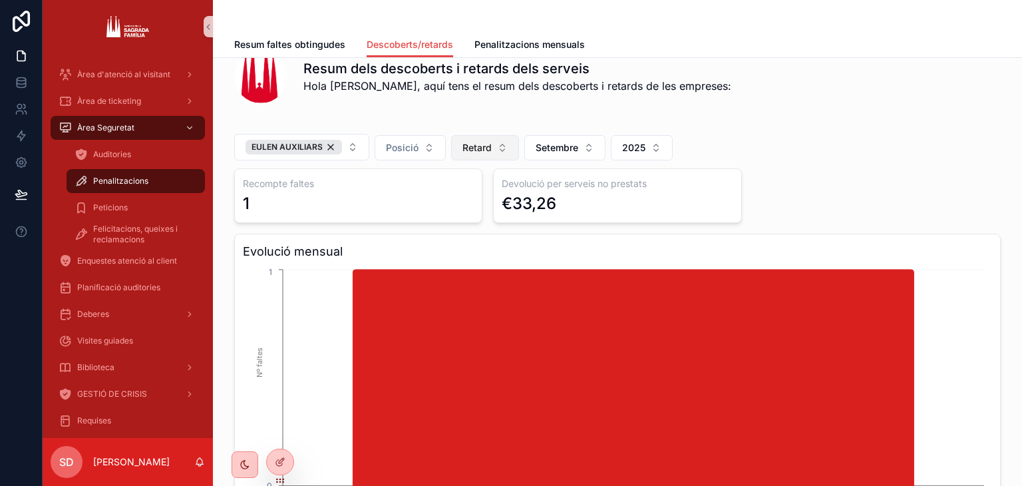
click at [468, 148] on span "Retard" at bounding box center [477, 147] width 29 height 13
click at [474, 227] on div "Descobert" at bounding box center [481, 222] width 160 height 21
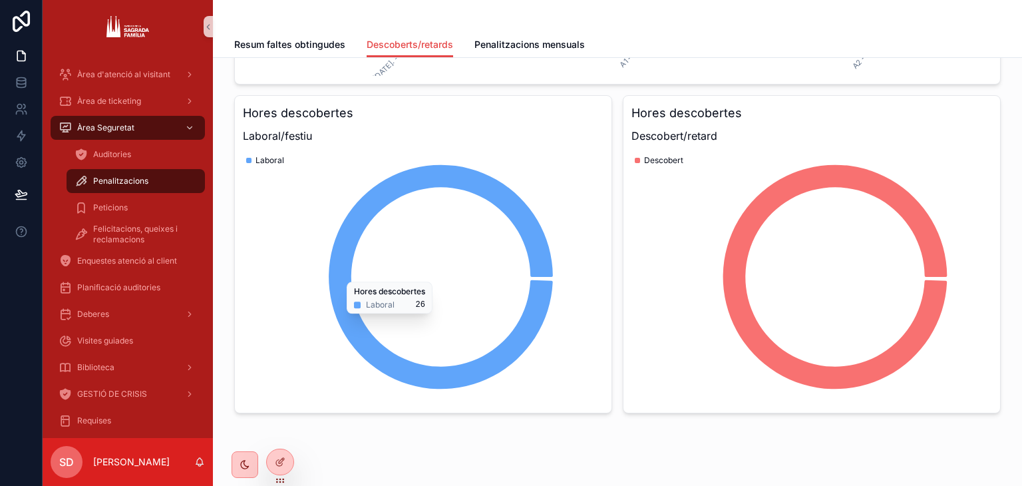
scroll to position [792, 0]
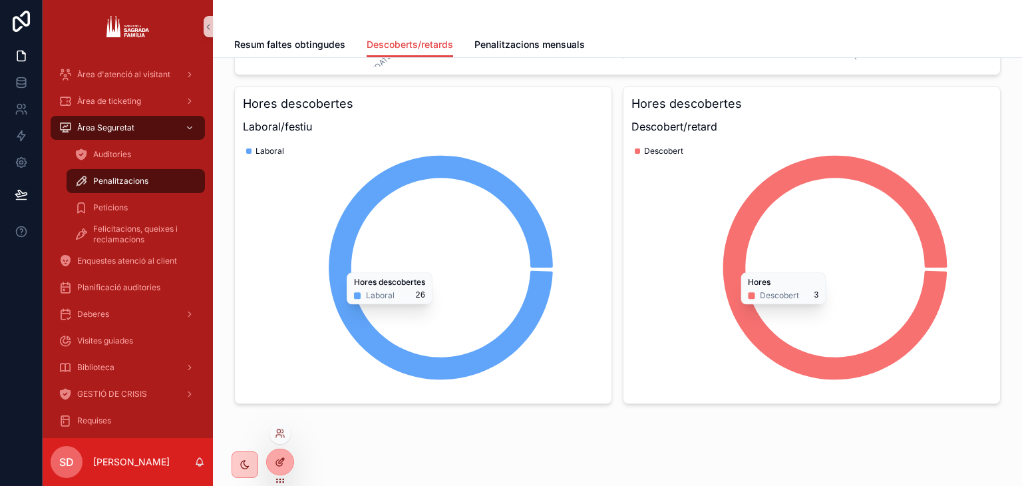
click at [282, 460] on icon at bounding box center [282, 459] width 1 height 1
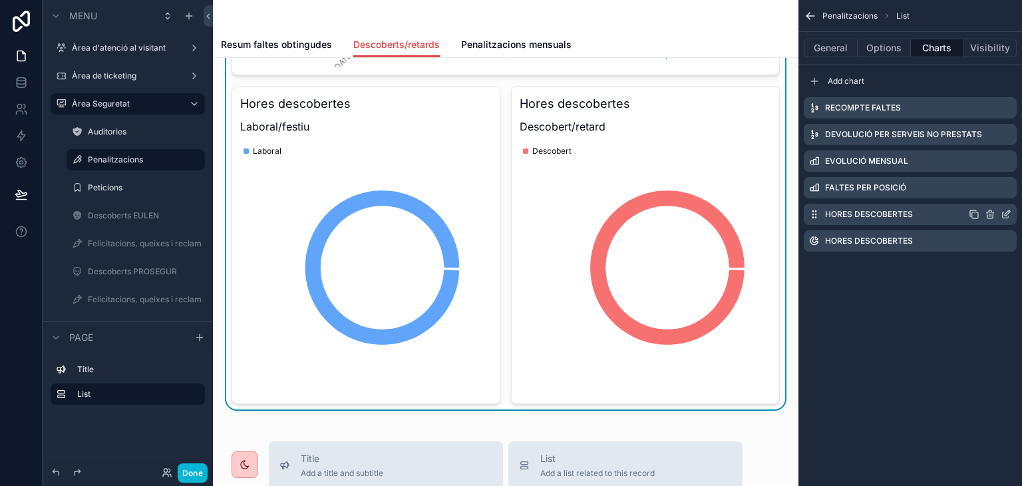
click at [1006, 214] on icon "scrollable content" at bounding box center [1006, 214] width 11 height 11
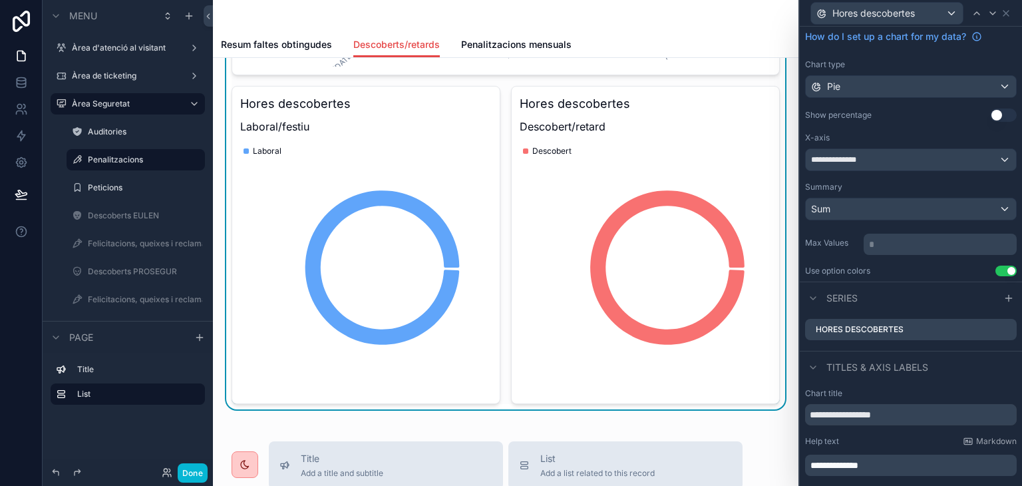
scroll to position [55, 0]
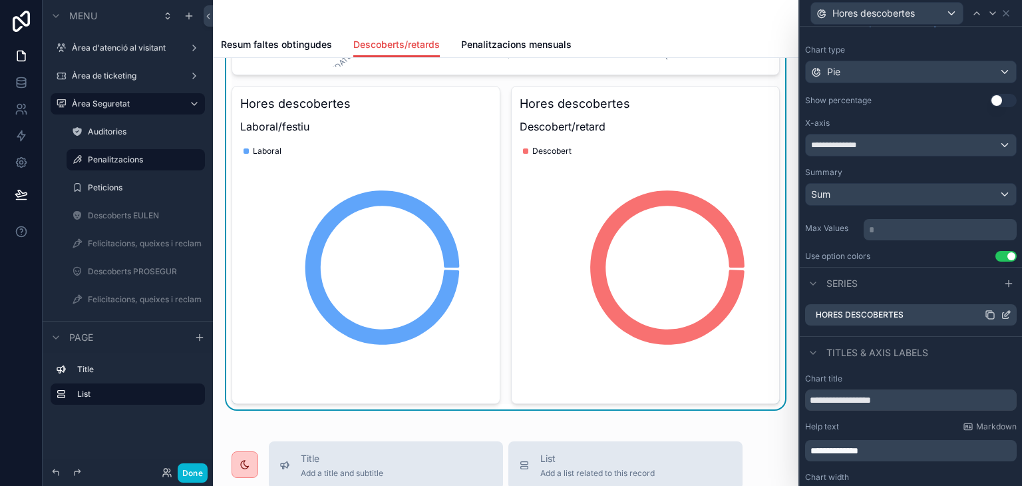
click at [1001, 313] on icon at bounding box center [1006, 314] width 11 height 11
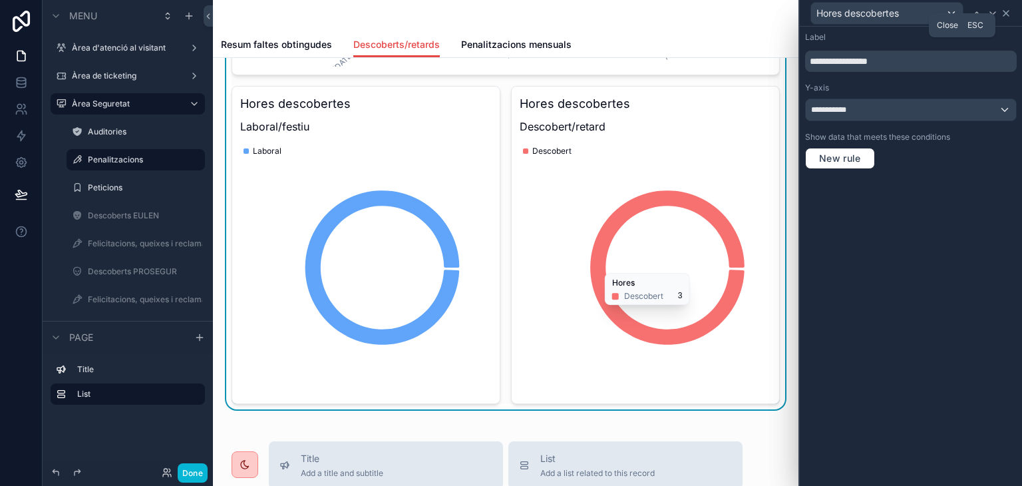
click at [1005, 15] on icon at bounding box center [1006, 13] width 11 height 11
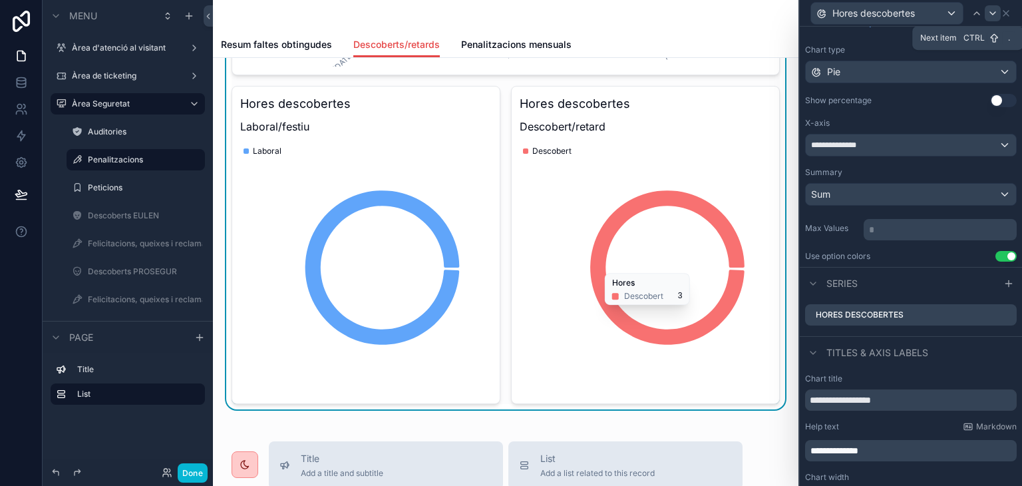
click at [996, 18] on icon at bounding box center [993, 13] width 11 height 11
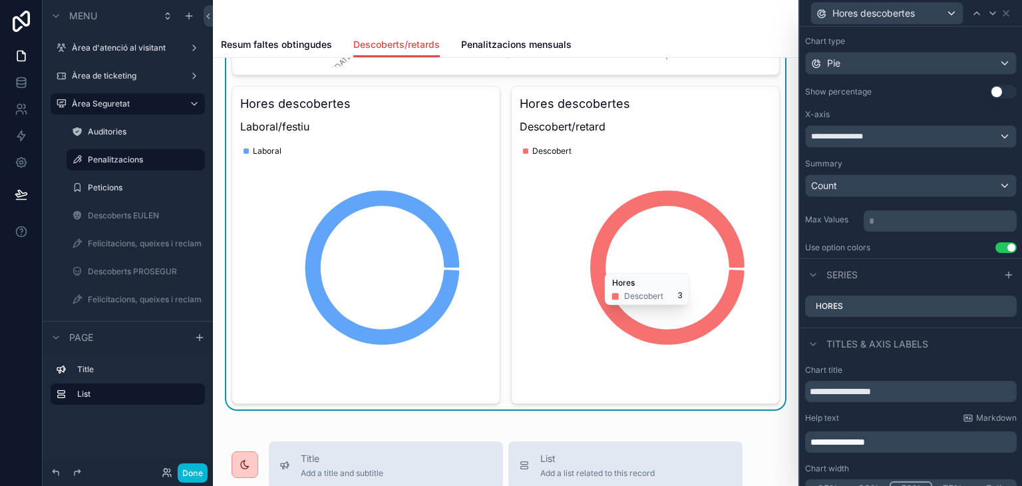
scroll to position [79, 0]
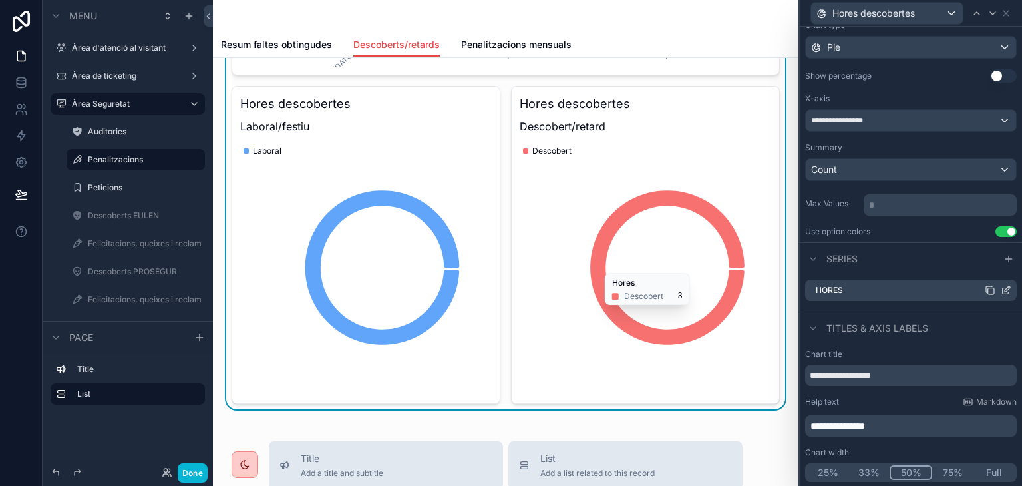
click at [1005, 287] on icon at bounding box center [1007, 288] width 5 height 5
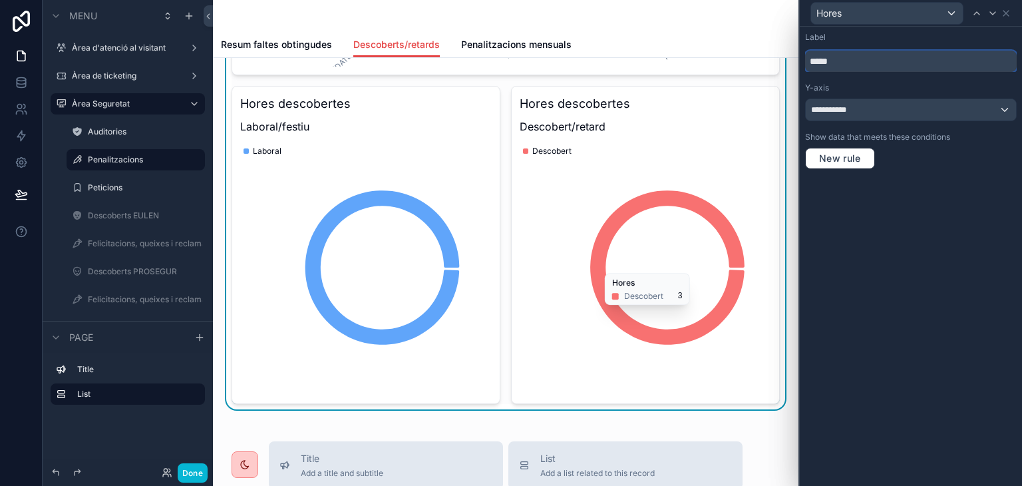
drag, startPoint x: 850, startPoint y: 57, endPoint x: 808, endPoint y: 57, distance: 41.9
click at [808, 57] on input "*****" at bounding box center [911, 61] width 212 height 21
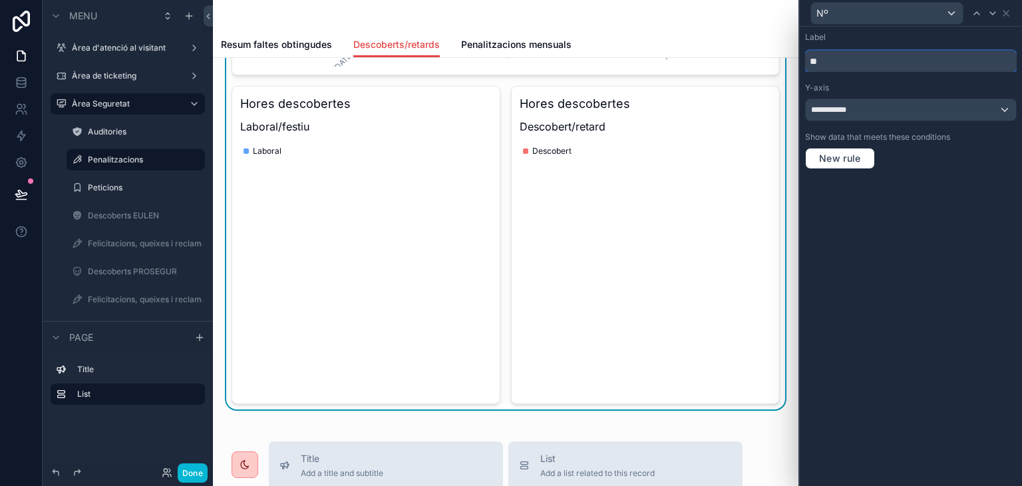
type input "**"
click at [1006, 13] on icon at bounding box center [1006, 13] width 5 height 5
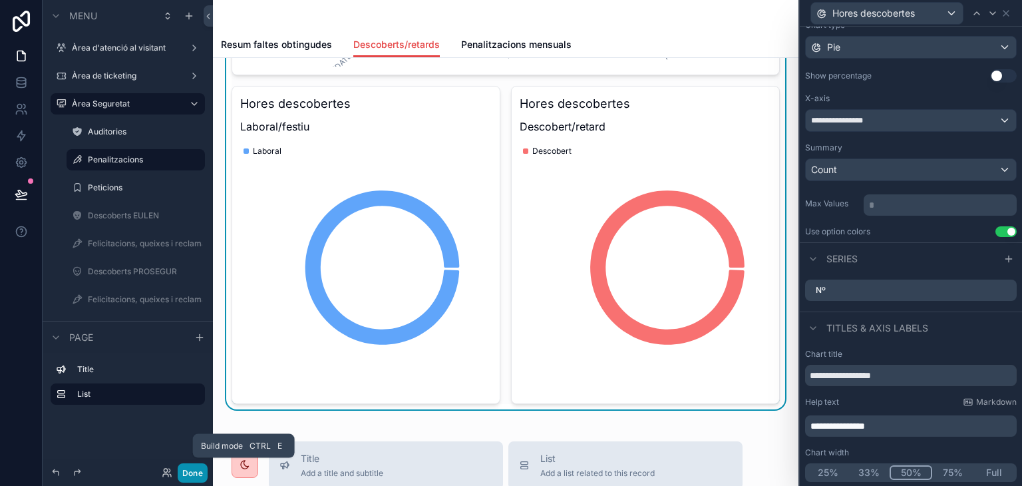
click at [192, 476] on button "Done" at bounding box center [193, 472] width 30 height 19
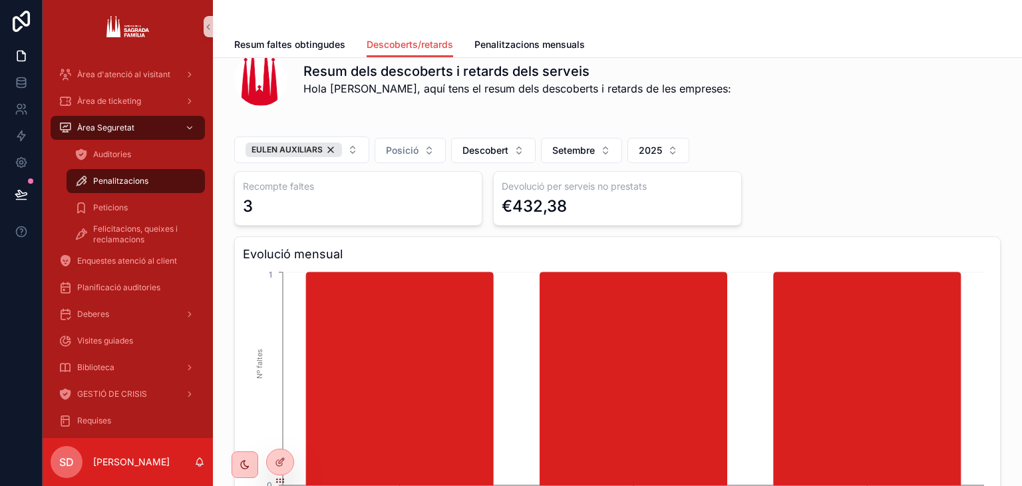
scroll to position [0, 0]
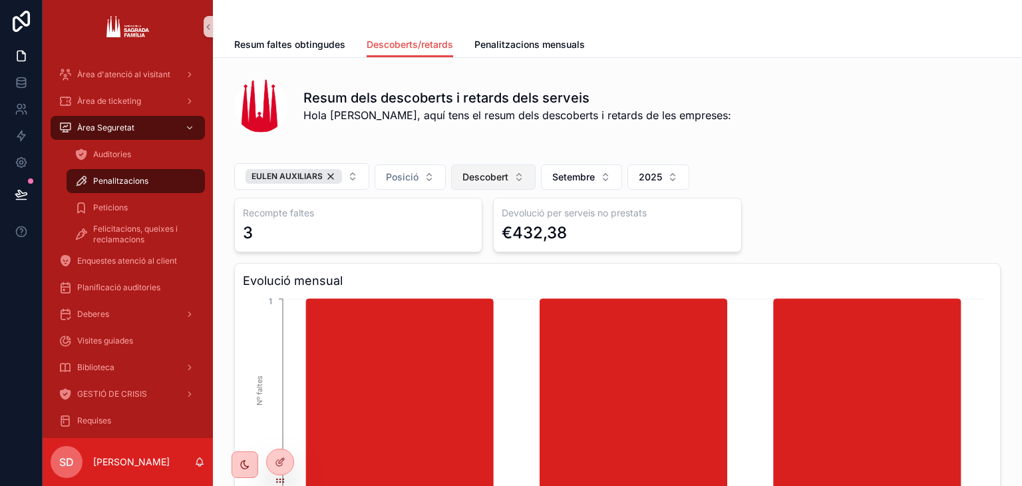
click at [478, 181] on span "Descobert" at bounding box center [486, 176] width 46 height 13
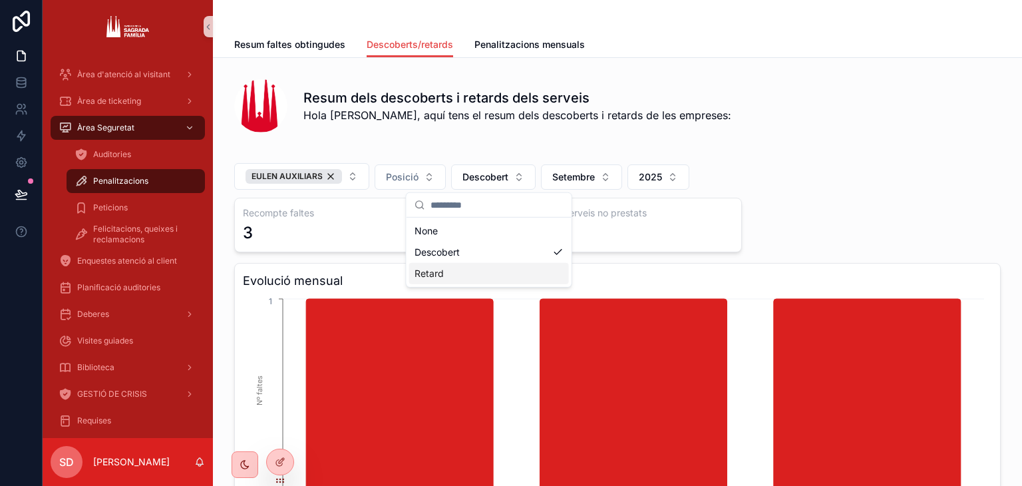
click at [482, 274] on div "Retard" at bounding box center [489, 273] width 160 height 21
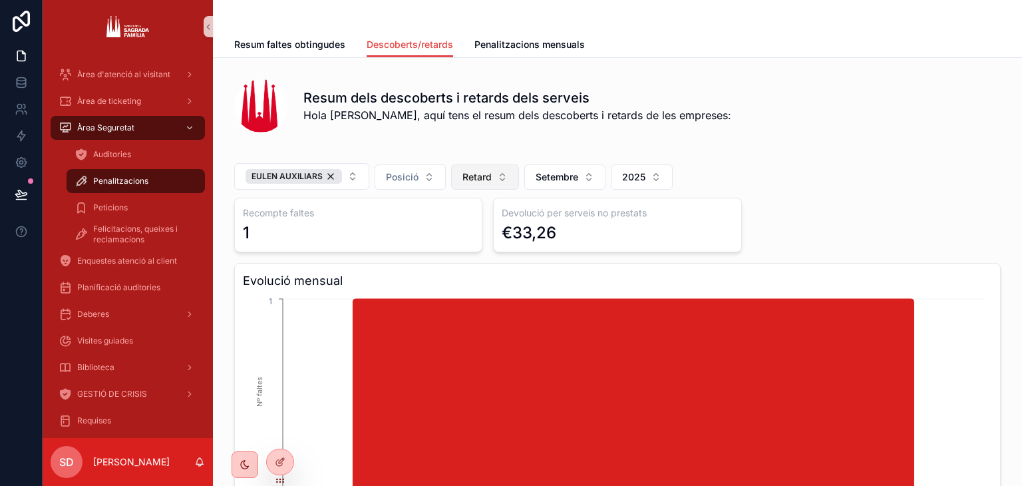
click at [463, 180] on span "Retard" at bounding box center [477, 176] width 29 height 13
click at [478, 233] on div "None" at bounding box center [481, 230] width 160 height 21
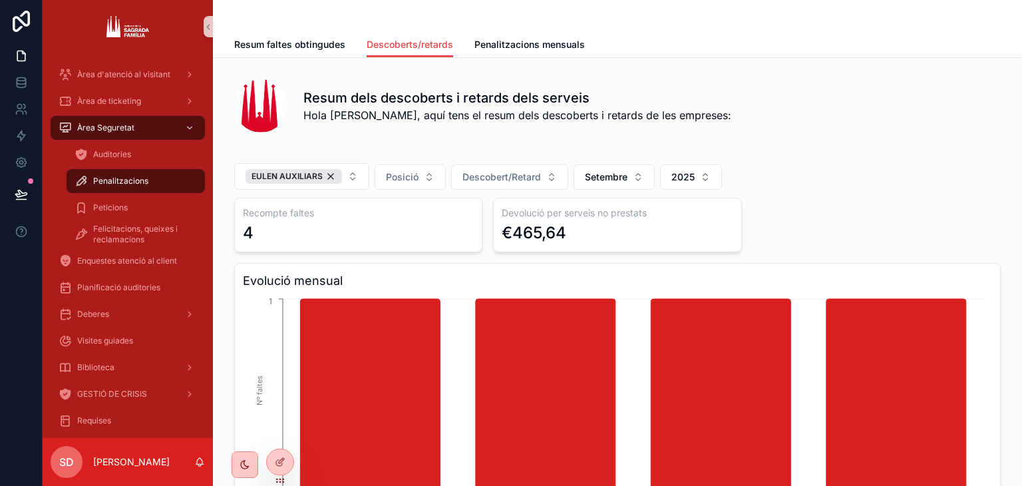
click at [823, 136] on div "Resum dels descoberts i retards dels serveis Hola [PERSON_NAME], aquí tens el r…" at bounding box center [618, 103] width 788 height 69
click at [323, 179] on div "EULEN AUXILIARS" at bounding box center [294, 176] width 96 height 15
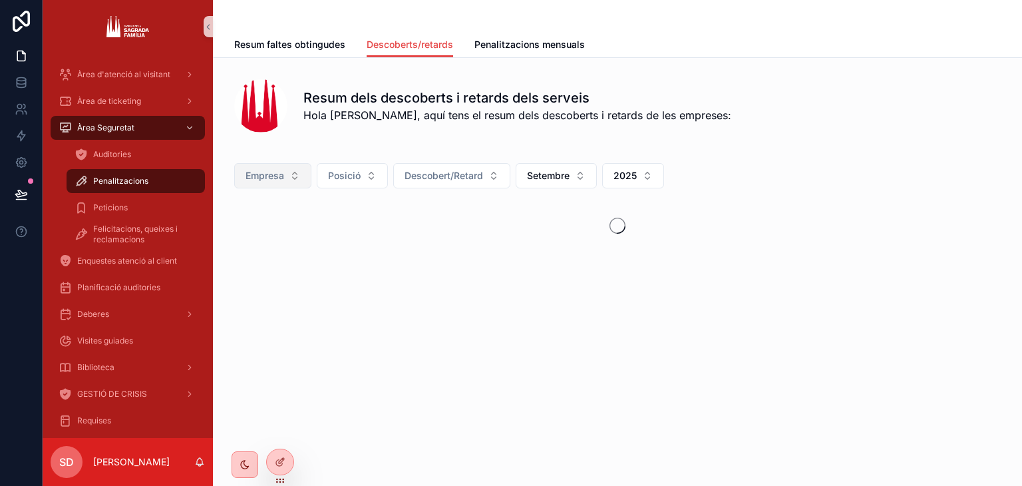
click at [295, 174] on button "Empresa" at bounding box center [272, 175] width 77 height 25
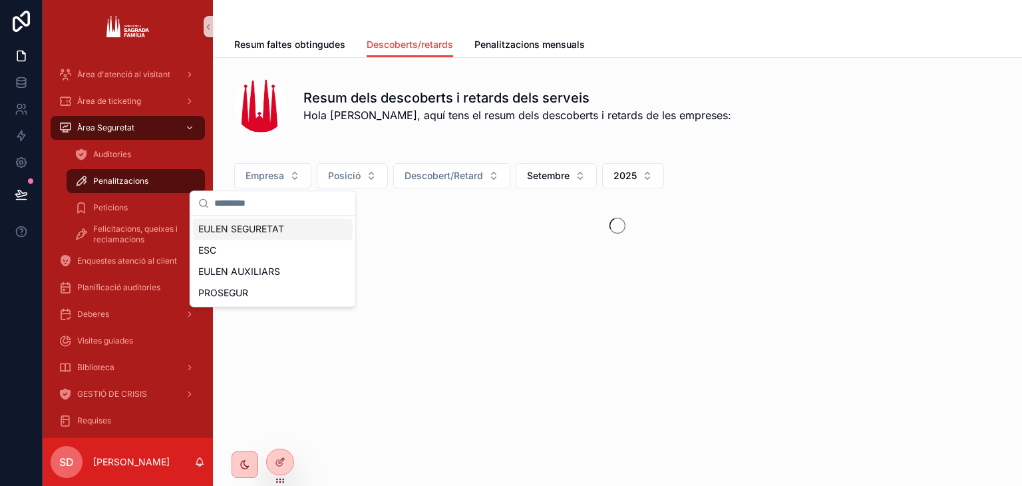
click at [269, 222] on div "EULEN SEGURETAT" at bounding box center [273, 228] width 160 height 21
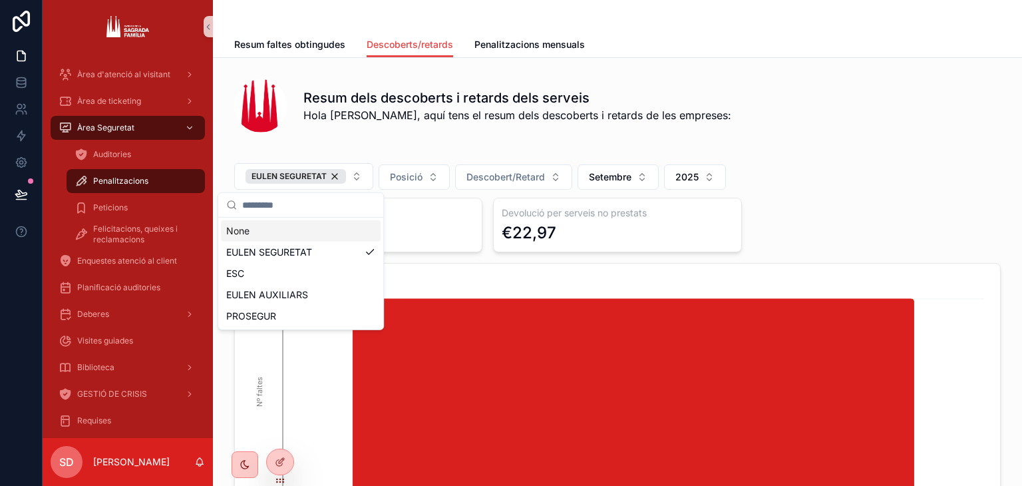
click at [769, 130] on div "Resum dels descoberts i retards dels serveis Hola [PERSON_NAME], aquí tens el r…" at bounding box center [617, 105] width 767 height 53
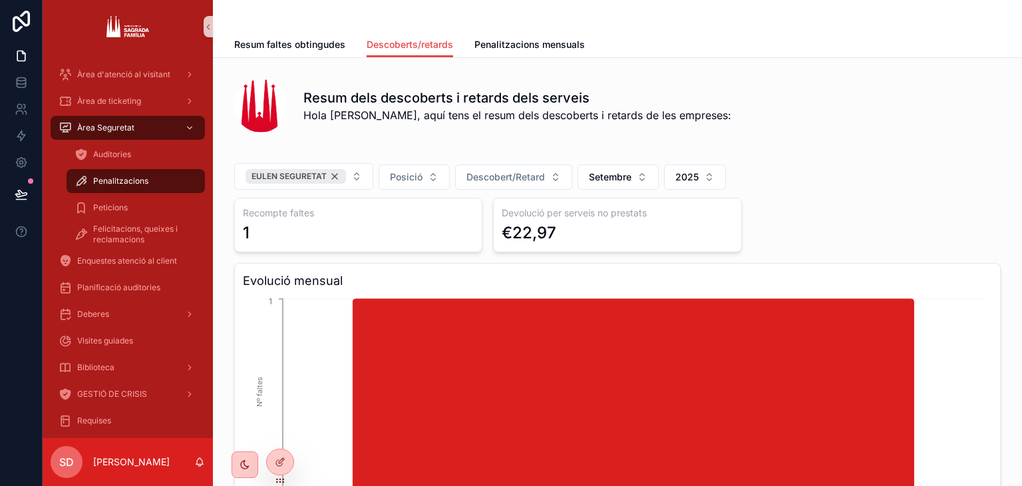
click at [335, 176] on div "EULEN SEGURETAT" at bounding box center [296, 176] width 100 height 15
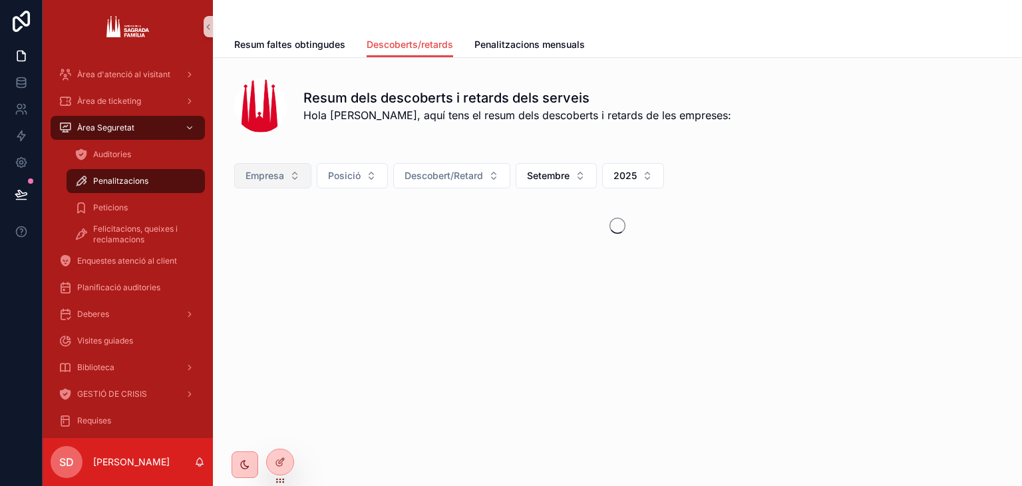
click at [294, 176] on button "Empresa" at bounding box center [272, 175] width 77 height 25
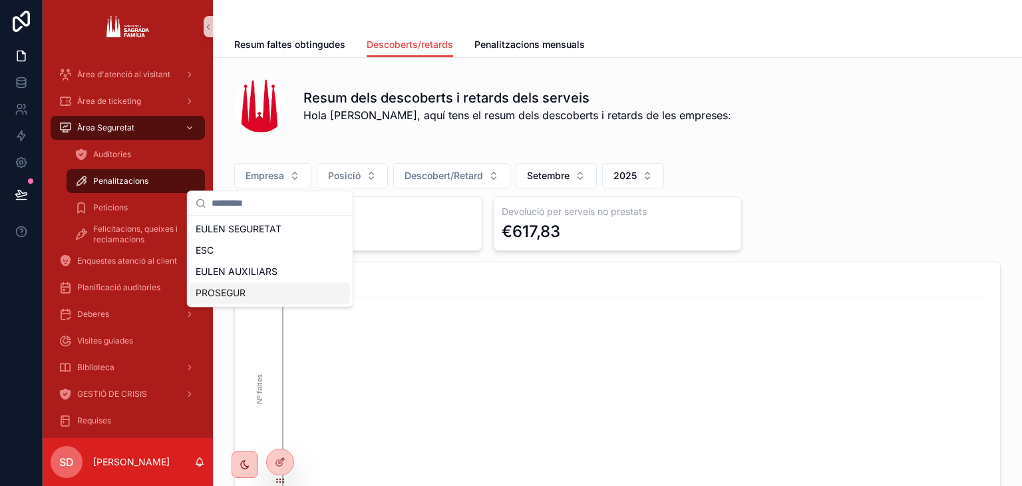
click at [262, 291] on div "PROSEGUR" at bounding box center [270, 292] width 160 height 21
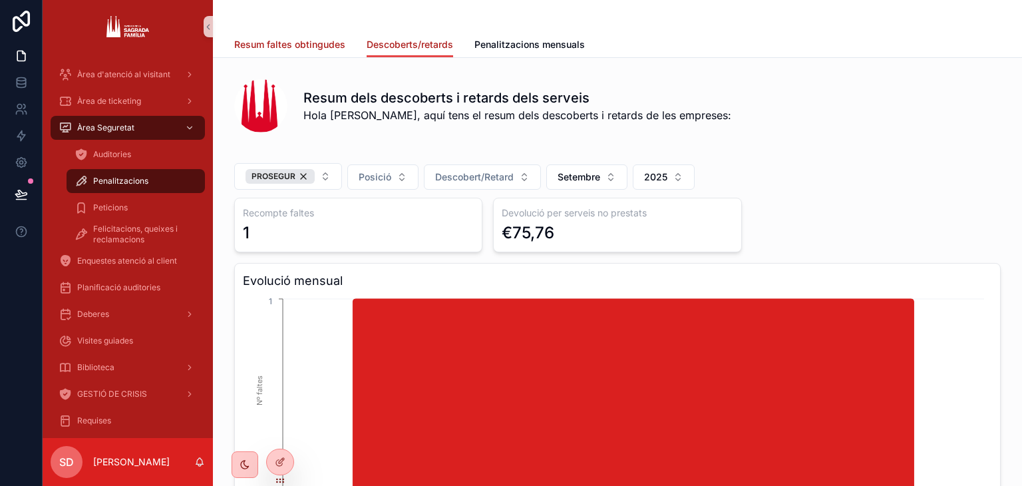
drag, startPoint x: 290, startPoint y: 41, endPoint x: 365, endPoint y: 54, distance: 76.3
click at [290, 41] on span "Resum faltes obtingudes" at bounding box center [289, 44] width 111 height 13
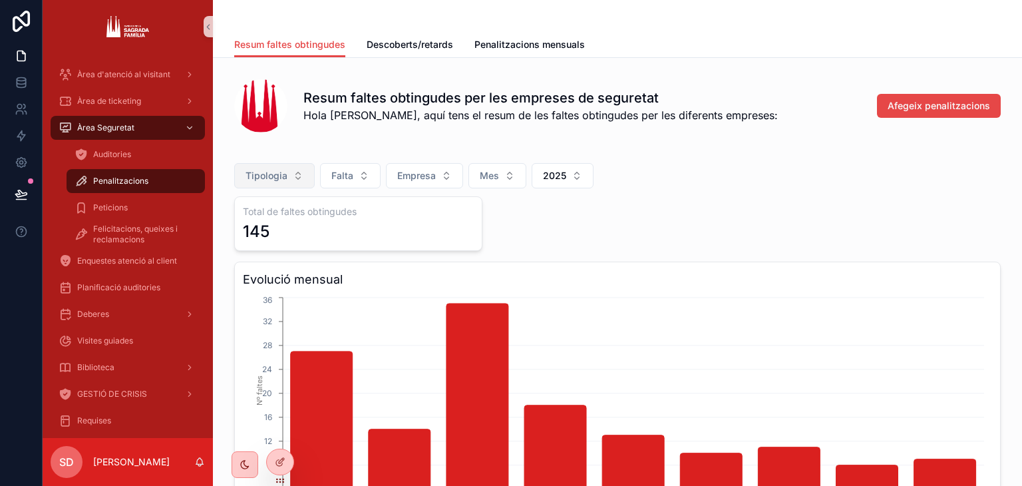
click at [286, 173] on button "Tipologia" at bounding box center [274, 175] width 81 height 25
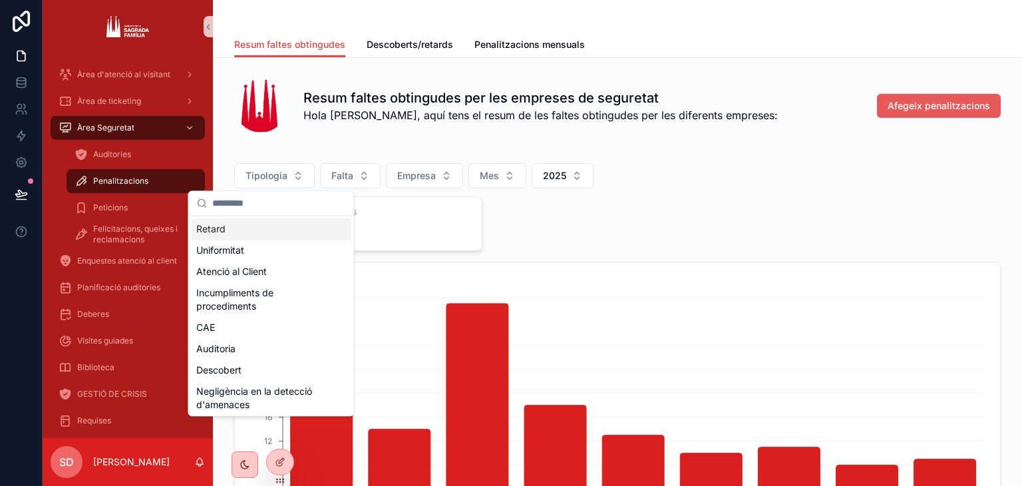
click at [926, 103] on span "Afegeix penalitzacions" at bounding box center [939, 105] width 102 height 13
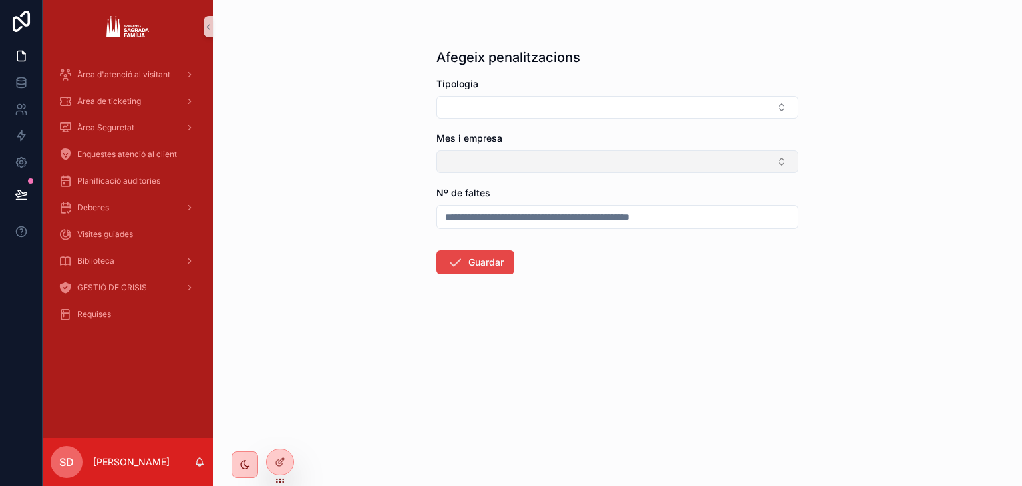
click at [506, 153] on button "Select Button" at bounding box center [618, 161] width 362 height 23
click at [1022, 203] on div "Afegeix penalitzacions Tipologia Mes i empresa Nº de faltes Guardar" at bounding box center [617, 243] width 809 height 486
click at [671, 210] on input "scrollable content" at bounding box center [617, 217] width 361 height 19
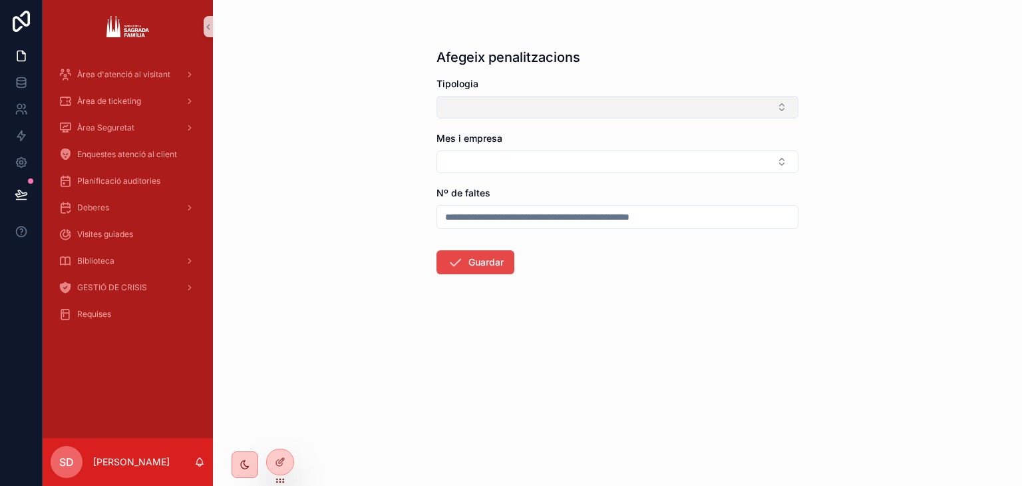
click at [580, 105] on button "Select Button" at bounding box center [618, 107] width 362 height 23
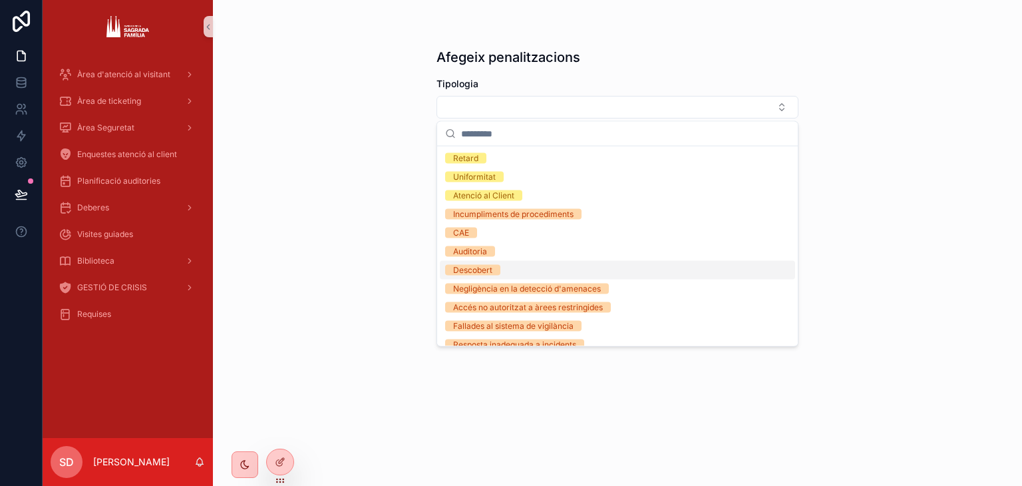
click at [343, 230] on div "Afegeix penalitzacions Tipologia Mes i empresa Nº de faltes Guardar" at bounding box center [617, 243] width 809 height 486
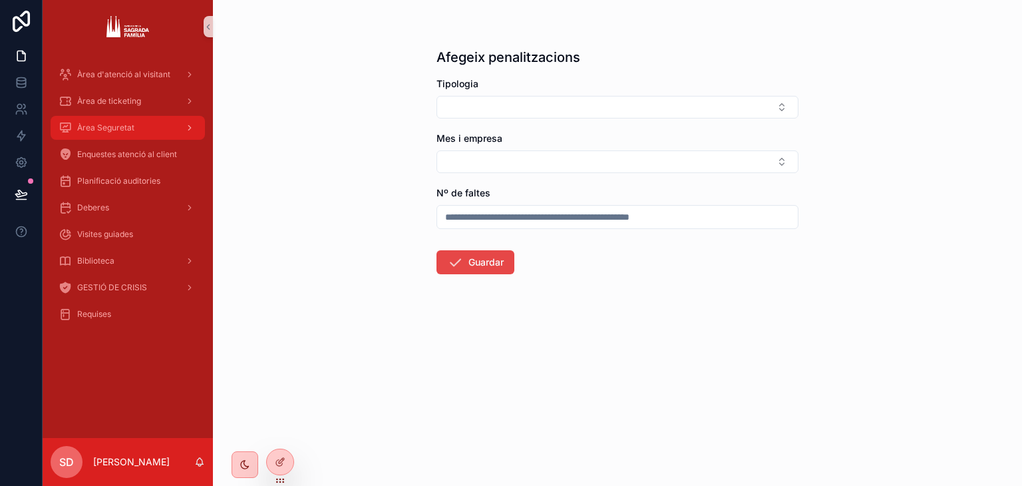
click at [136, 124] on div "Àrea Seguretat" at bounding box center [128, 127] width 138 height 21
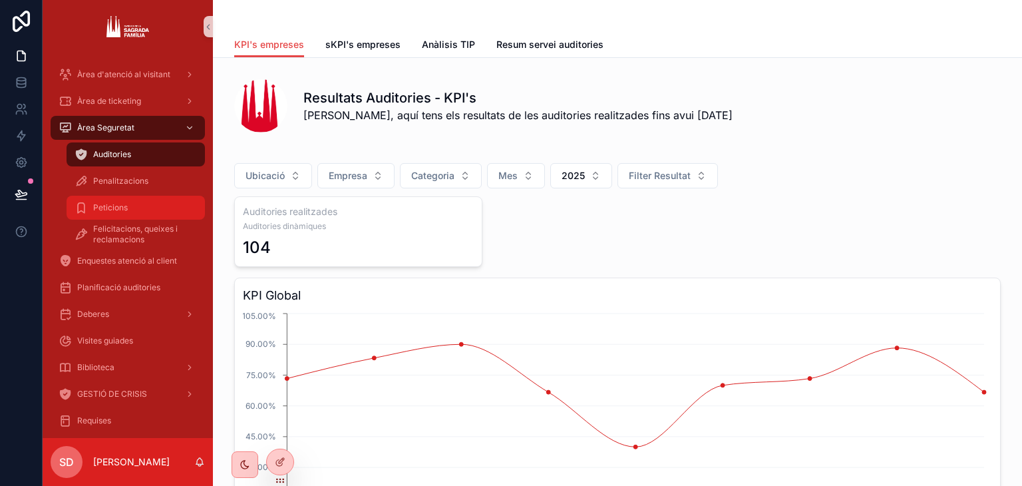
click at [138, 215] on div "Peticions" at bounding box center [136, 207] width 122 height 21
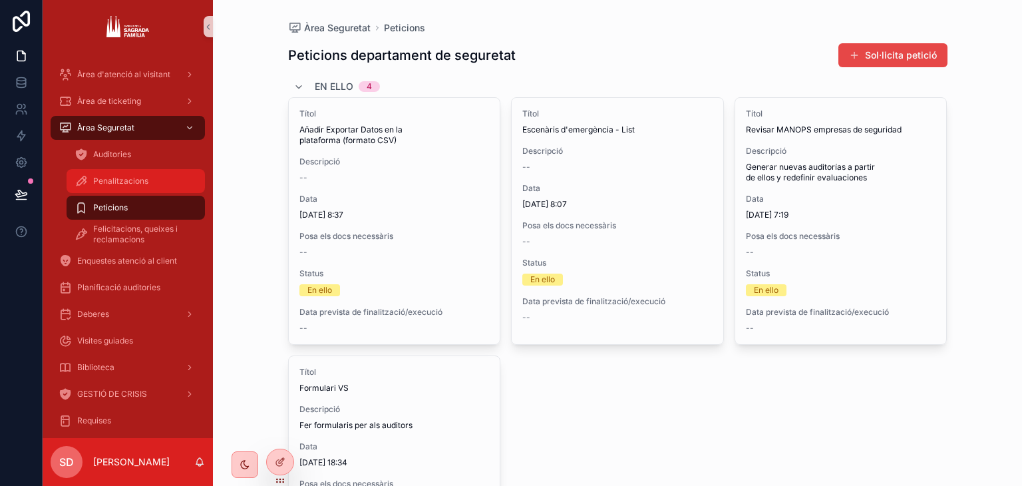
click at [152, 174] on div "Penalitzacions" at bounding box center [136, 180] width 122 height 21
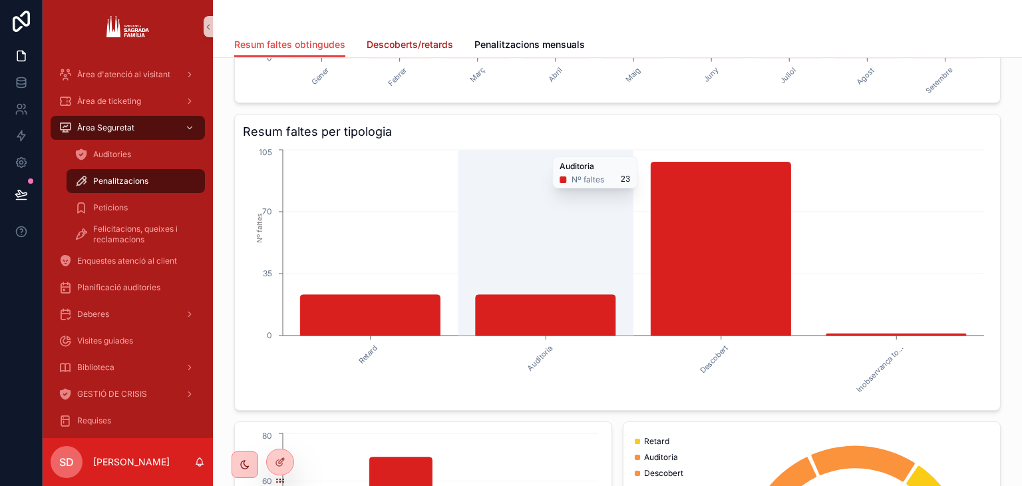
scroll to position [466, 0]
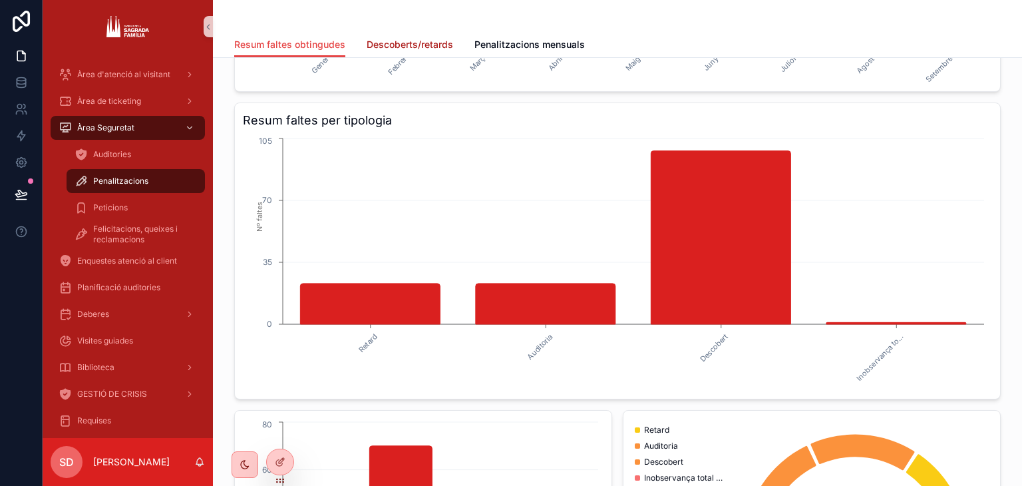
click at [434, 47] on span "Descoberts/retards" at bounding box center [410, 44] width 87 height 13
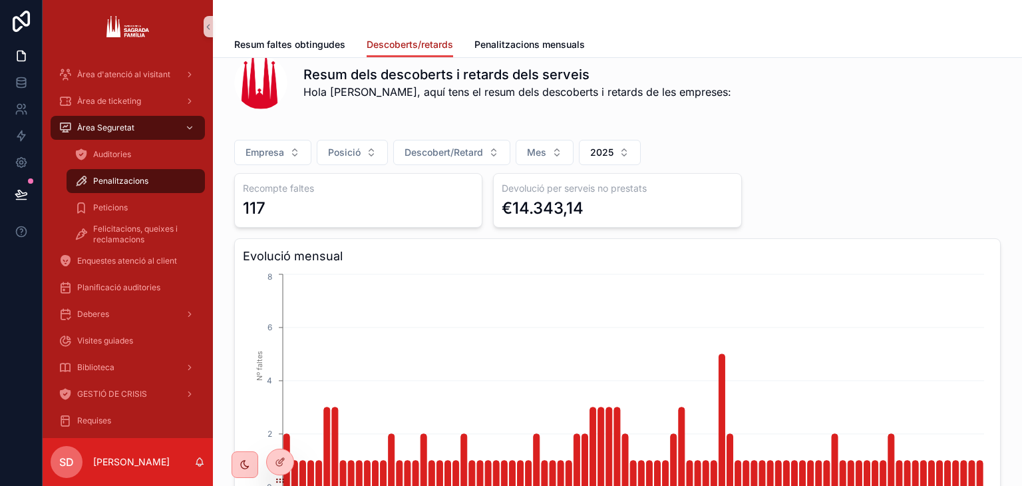
scroll to position [20, 0]
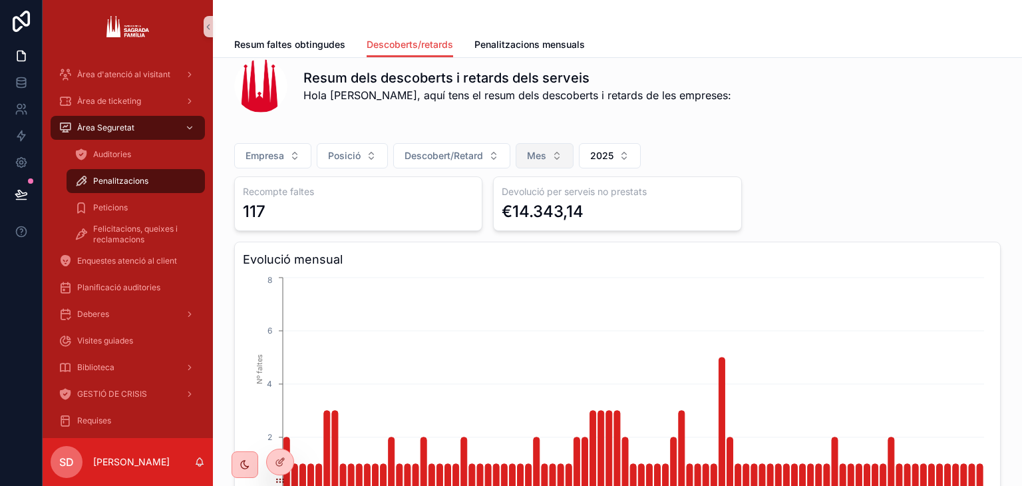
click at [530, 155] on span "Mes" at bounding box center [536, 155] width 19 height 13
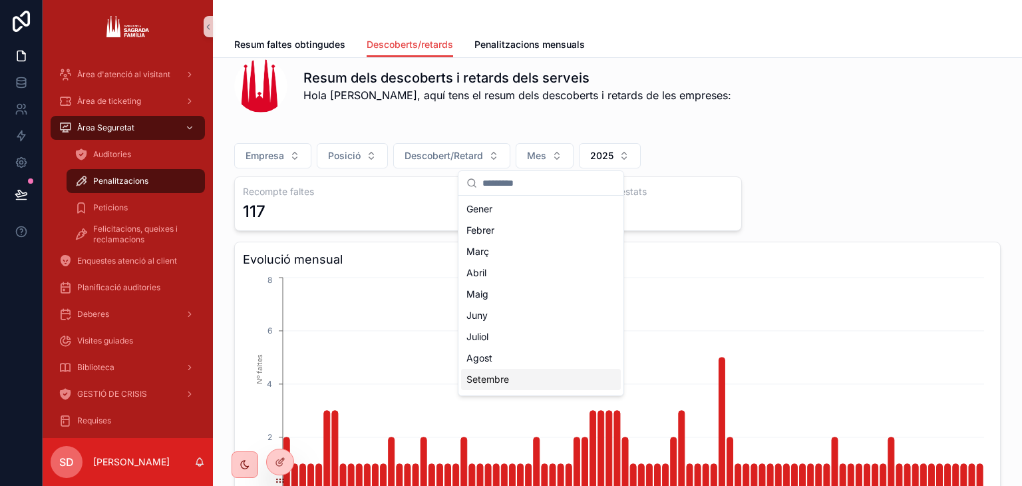
click at [513, 381] on div "Setembre" at bounding box center [541, 379] width 160 height 21
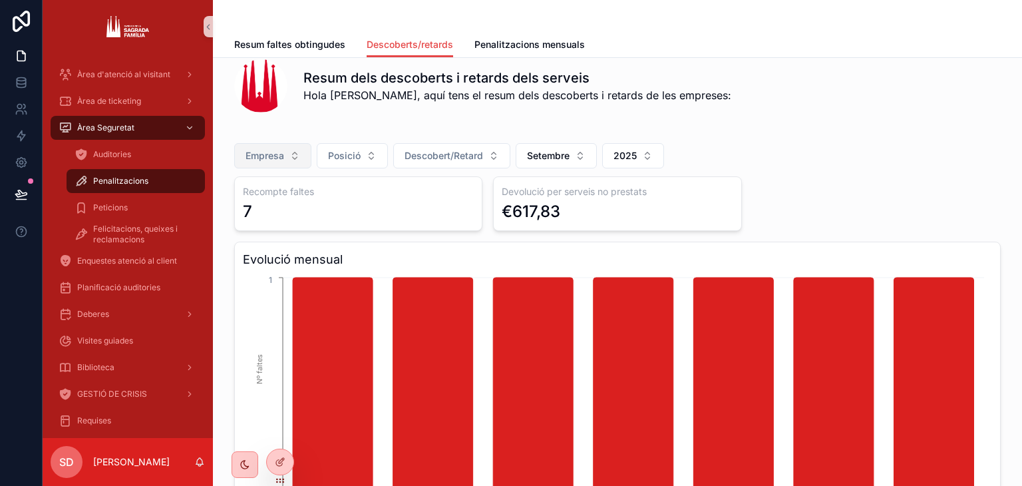
click at [279, 152] on span "Empresa" at bounding box center [265, 155] width 39 height 13
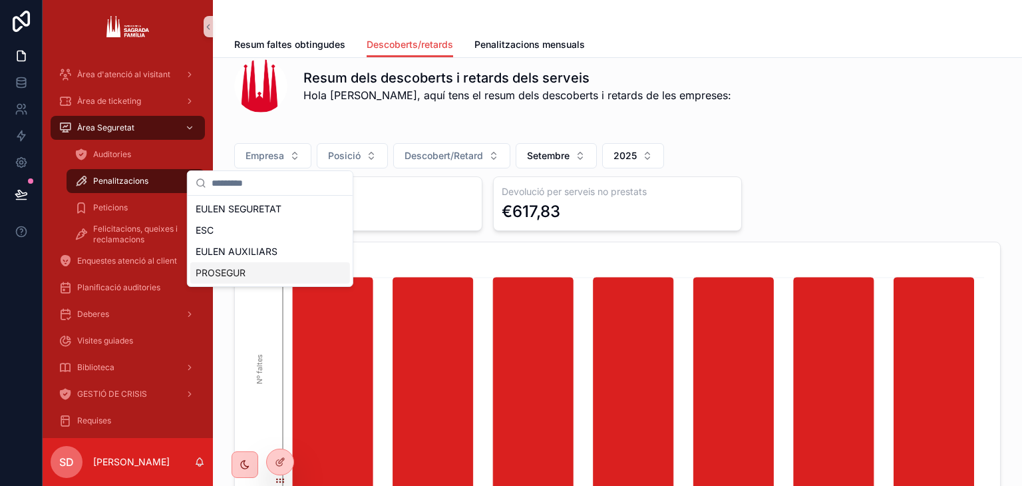
click at [255, 272] on div "PROSEGUR" at bounding box center [270, 272] width 160 height 21
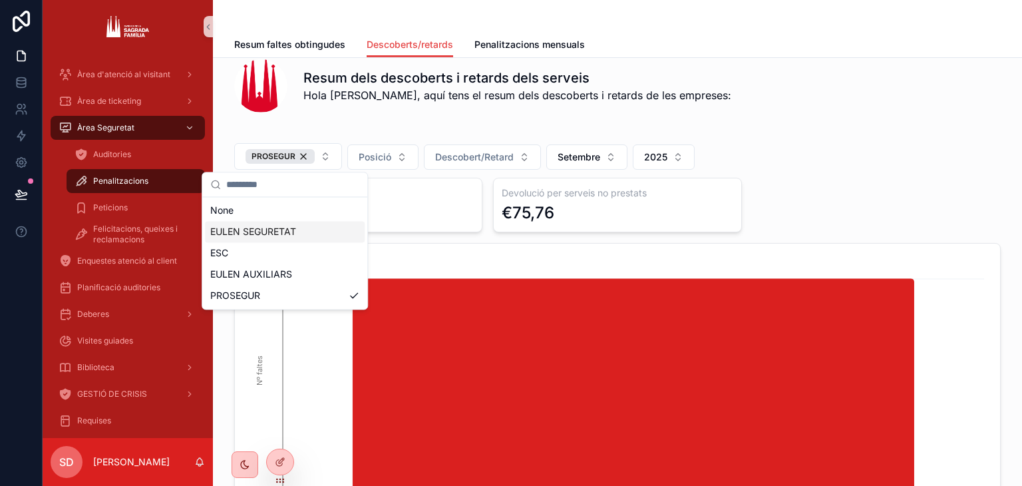
click at [896, 104] on div "Resum dels descoberts i retards dels serveis Hola [PERSON_NAME], aquí tens el r…" at bounding box center [617, 85] width 767 height 53
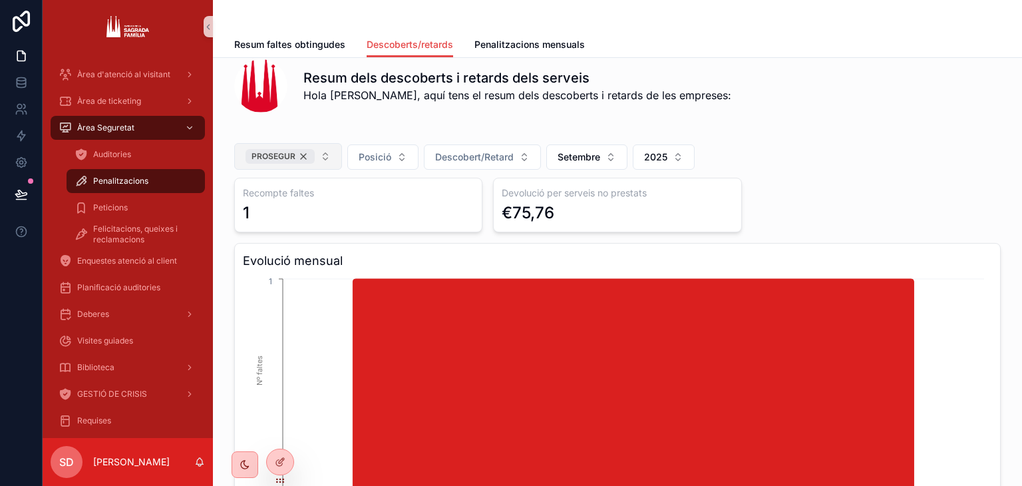
click at [301, 155] on div "PROSEGUR" at bounding box center [280, 156] width 69 height 15
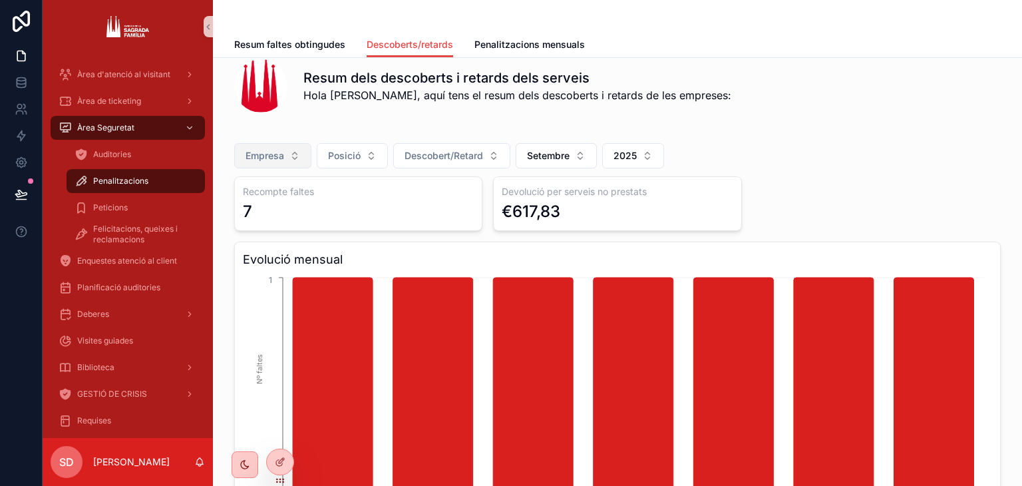
click at [285, 152] on button "Empresa" at bounding box center [272, 155] width 77 height 25
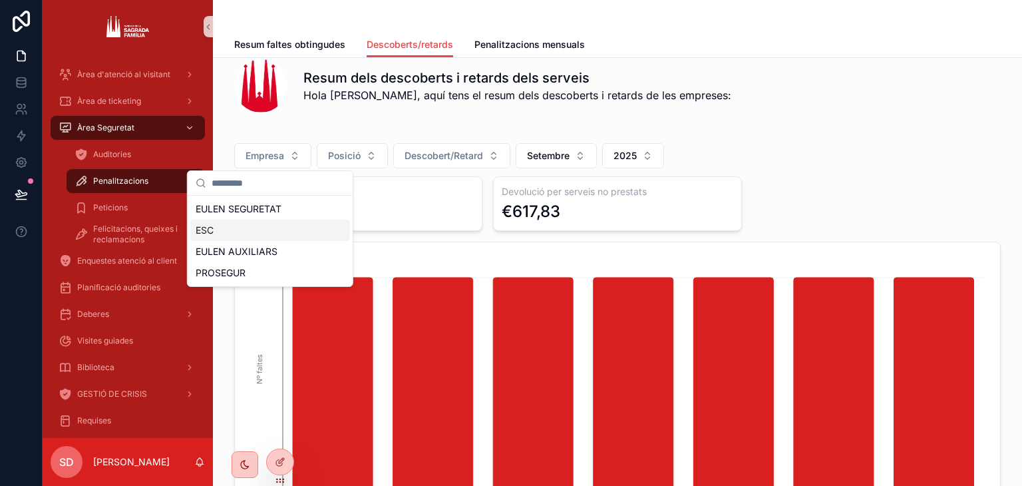
click at [250, 223] on div "ESC" at bounding box center [270, 230] width 160 height 21
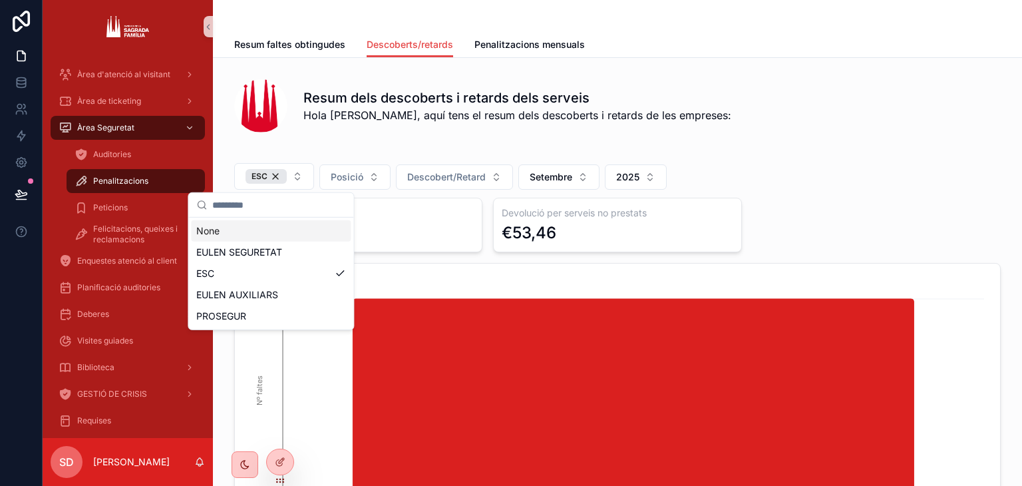
click at [467, 116] on span "Hola [PERSON_NAME], aquí tens el resum dels descoberts i retards de les emprese…" at bounding box center [517, 115] width 428 height 16
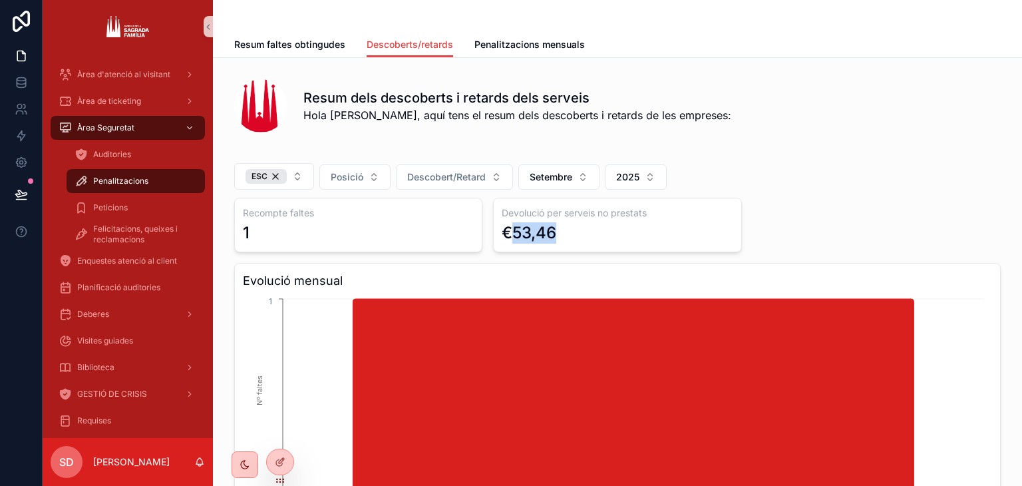
drag, startPoint x: 510, startPoint y: 226, endPoint x: 559, endPoint y: 234, distance: 49.3
click at [559, 234] on div "€53,46" at bounding box center [617, 232] width 231 height 21
copy div "53,46"
click at [504, 53] on link "Penalitzacions mensuals" at bounding box center [529, 46] width 110 height 27
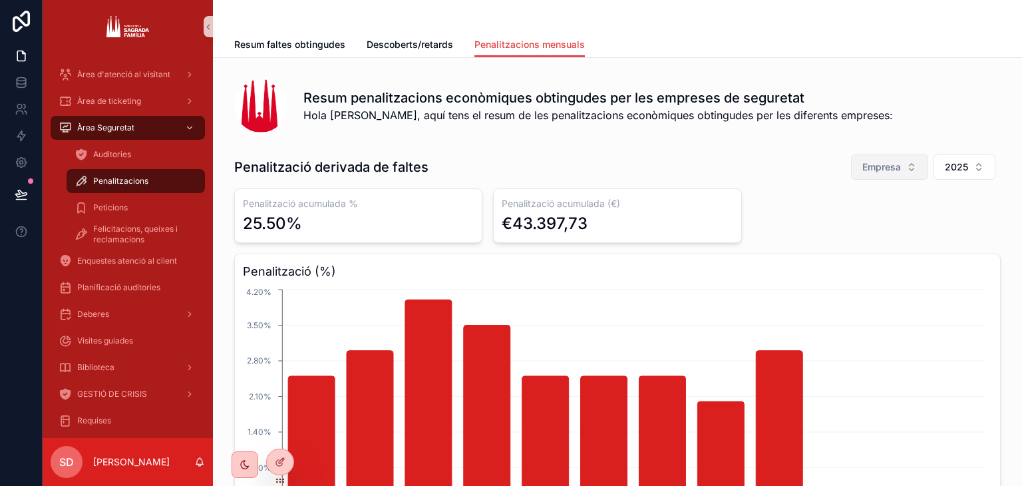
click at [895, 159] on button "Empresa" at bounding box center [889, 166] width 77 height 25
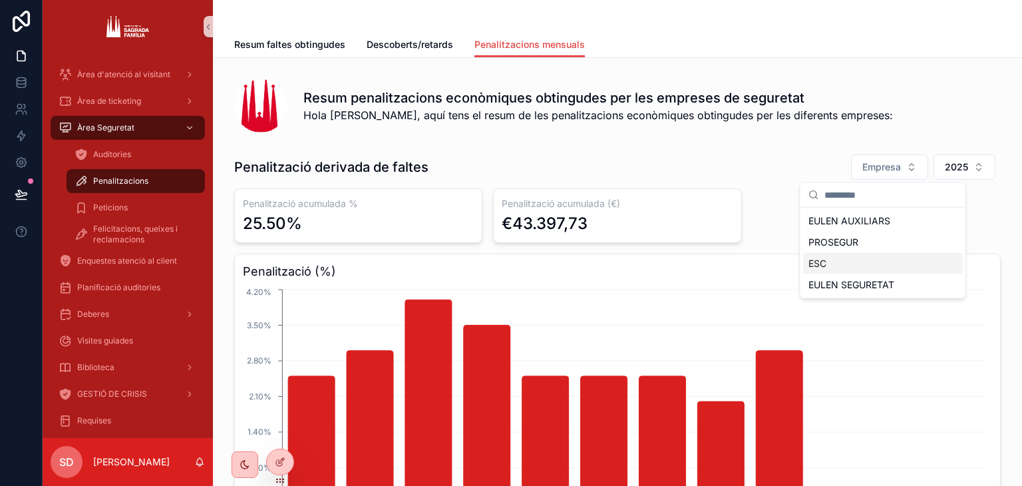
click at [877, 264] on div "ESC" at bounding box center [883, 263] width 160 height 21
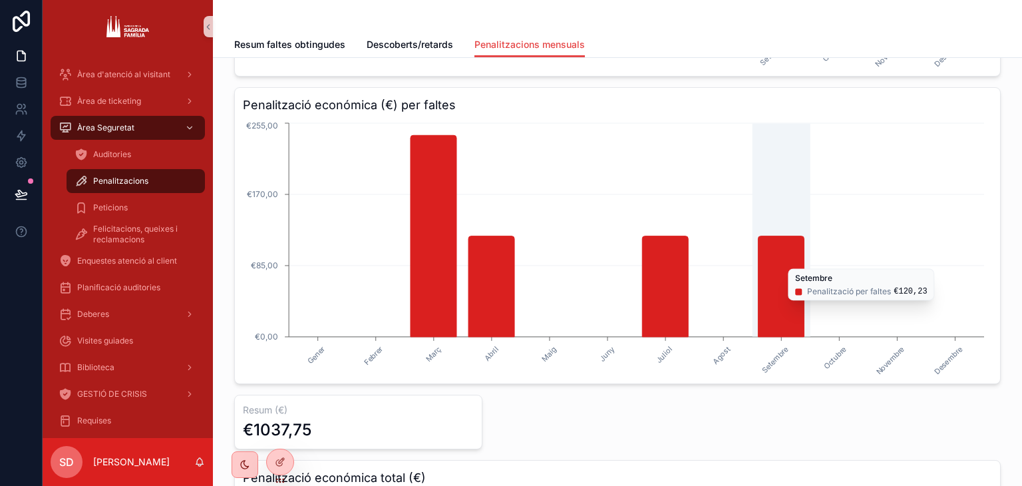
scroll to position [474, 0]
